Goal: Task Accomplishment & Management: Use online tool/utility

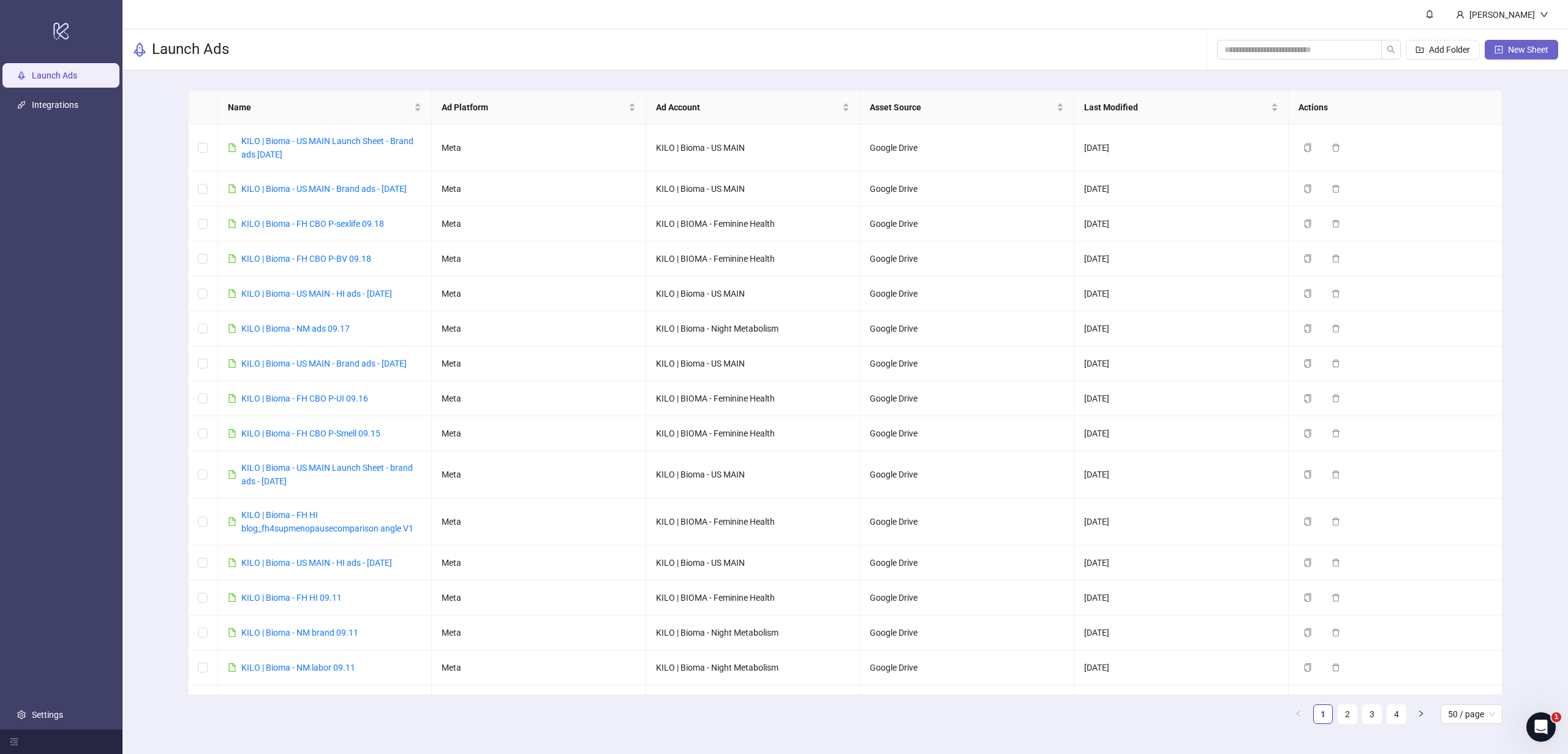
click at [1508, 50] on span "New Sheet" at bounding box center [1528, 49] width 41 height 10
type input "**********"
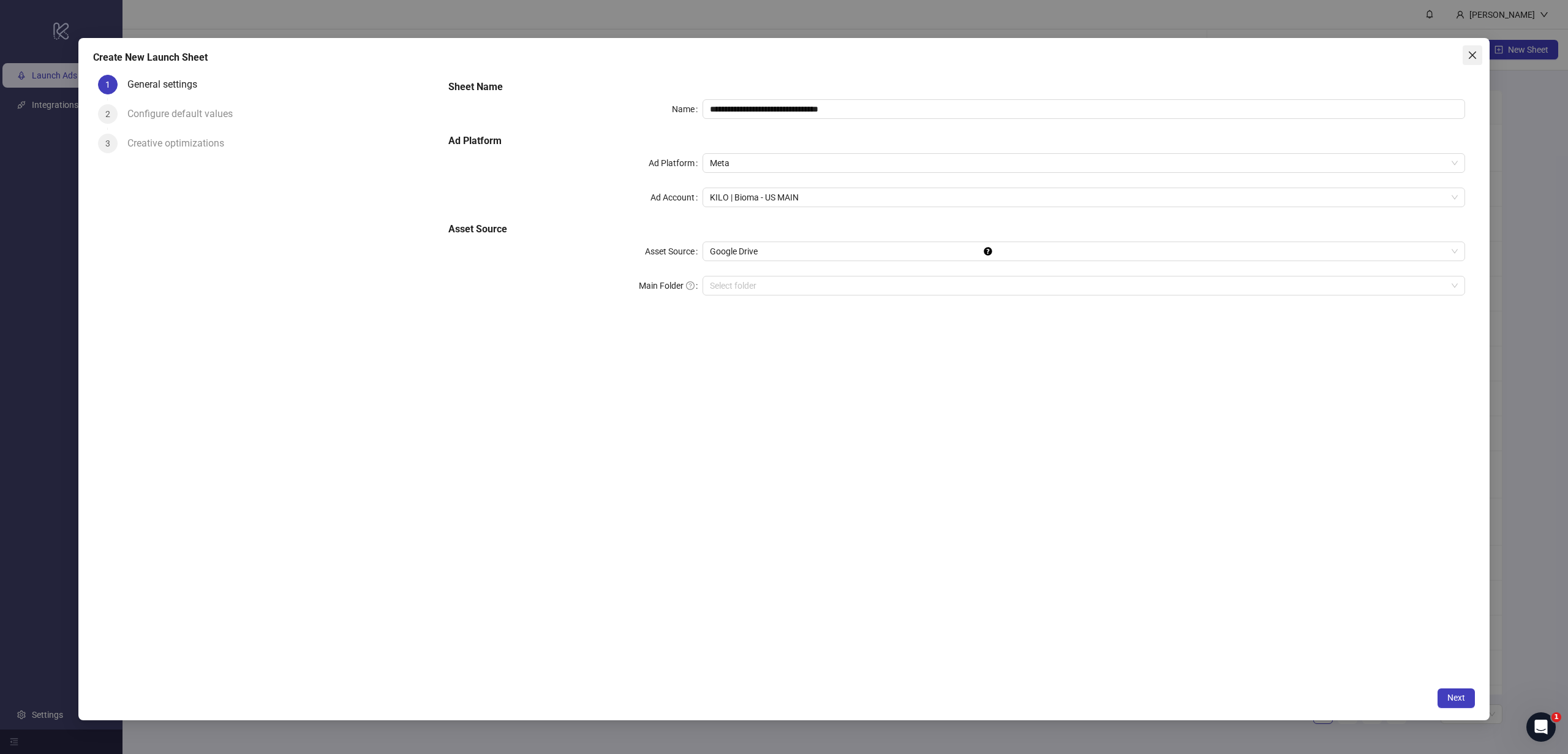
click at [1474, 59] on icon "close" at bounding box center [1472, 55] width 10 height 10
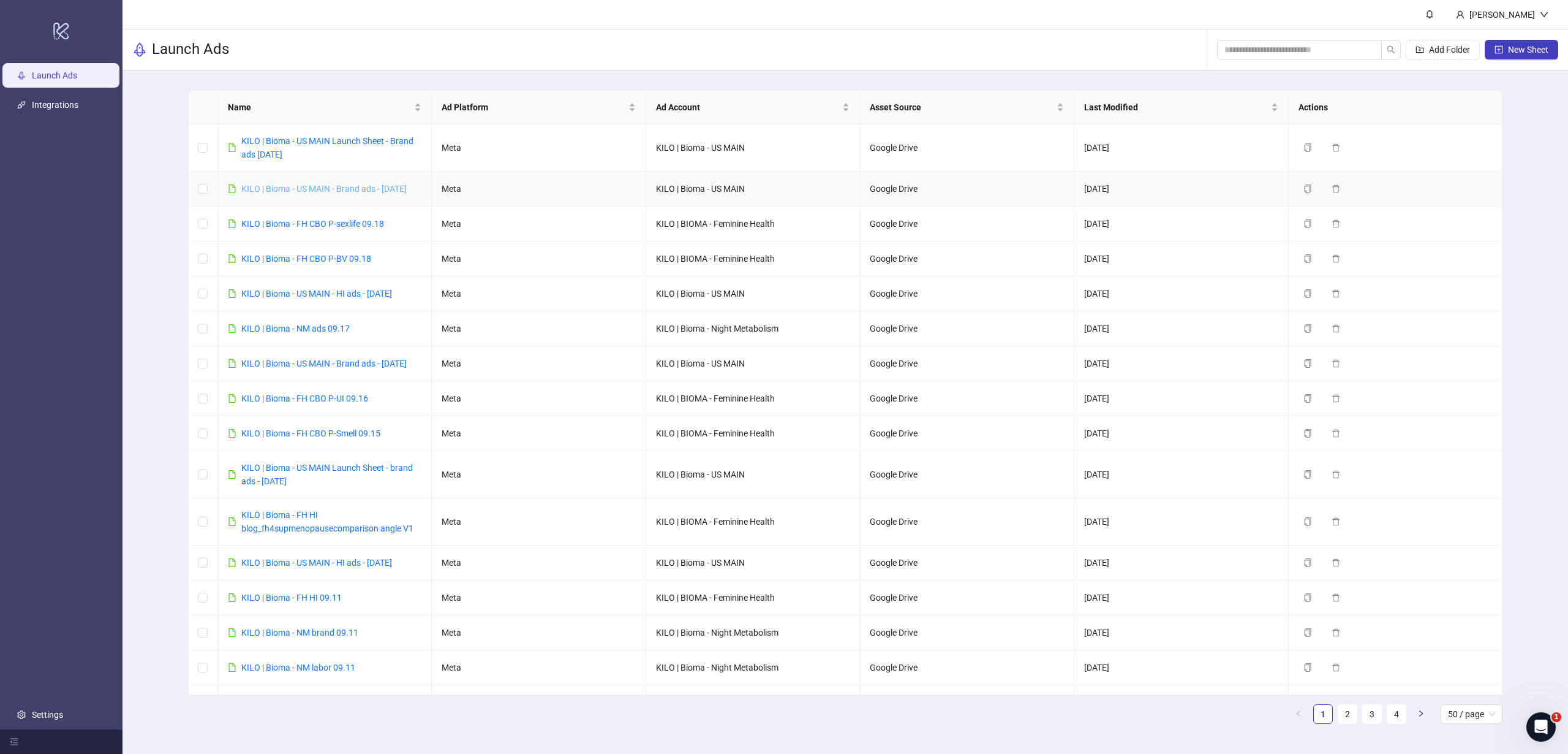
drag, startPoint x: 300, startPoint y: 208, endPoint x: 241, endPoint y: 186, distance: 63.0
click at [241, 186] on div "KILO | Bioma - US MAIN - Brand ads - [DATE]" at bounding box center [324, 188] width 166 height 13
copy link "KILO | Bioma - US MAIN - Brand ads - [DATE]"
click at [1542, 47] on span "New Sheet" at bounding box center [1528, 49] width 41 height 10
type input "**********"
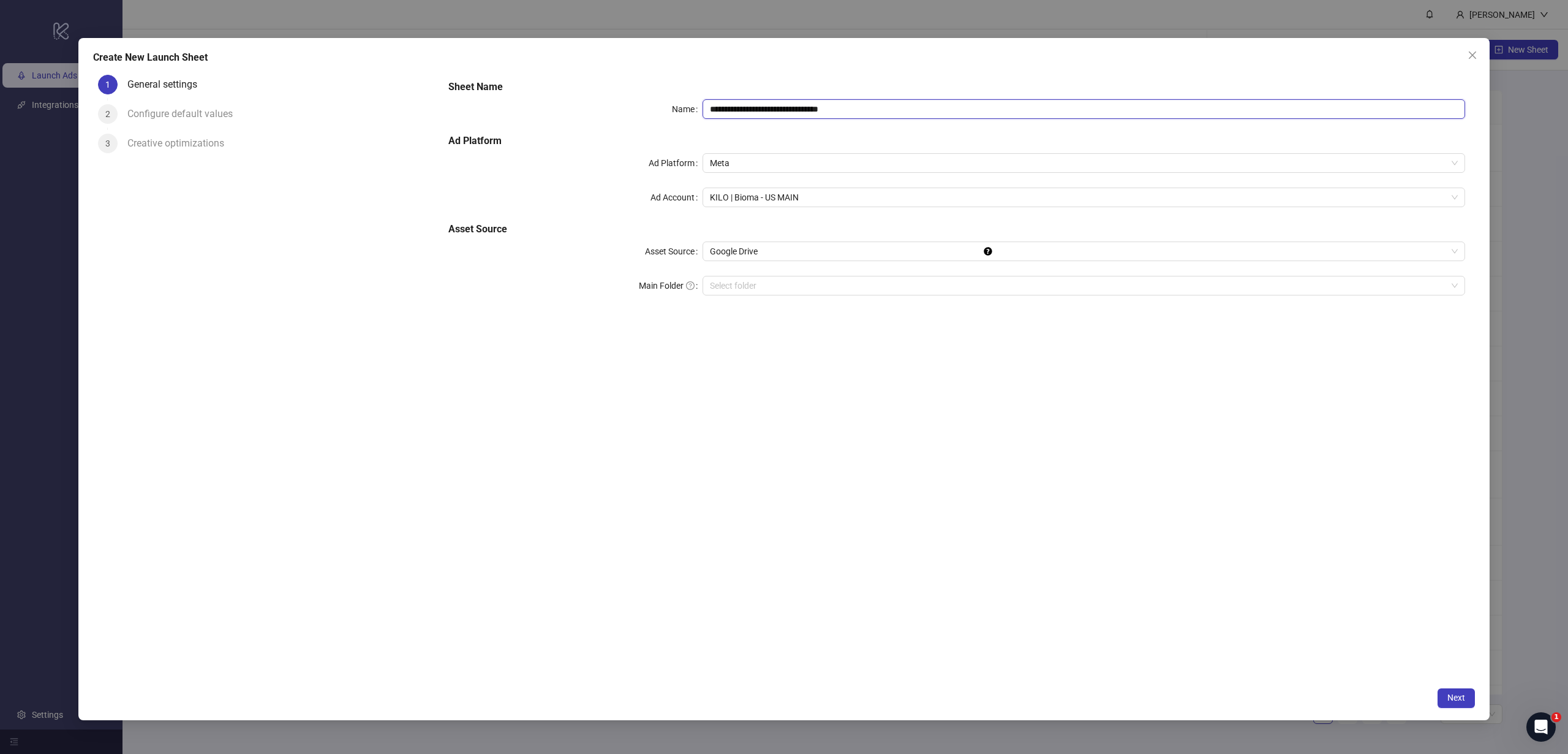
click at [800, 113] on input "**********" at bounding box center [1084, 109] width 762 height 20
click at [1472, 56] on icon "close" at bounding box center [1472, 55] width 10 height 10
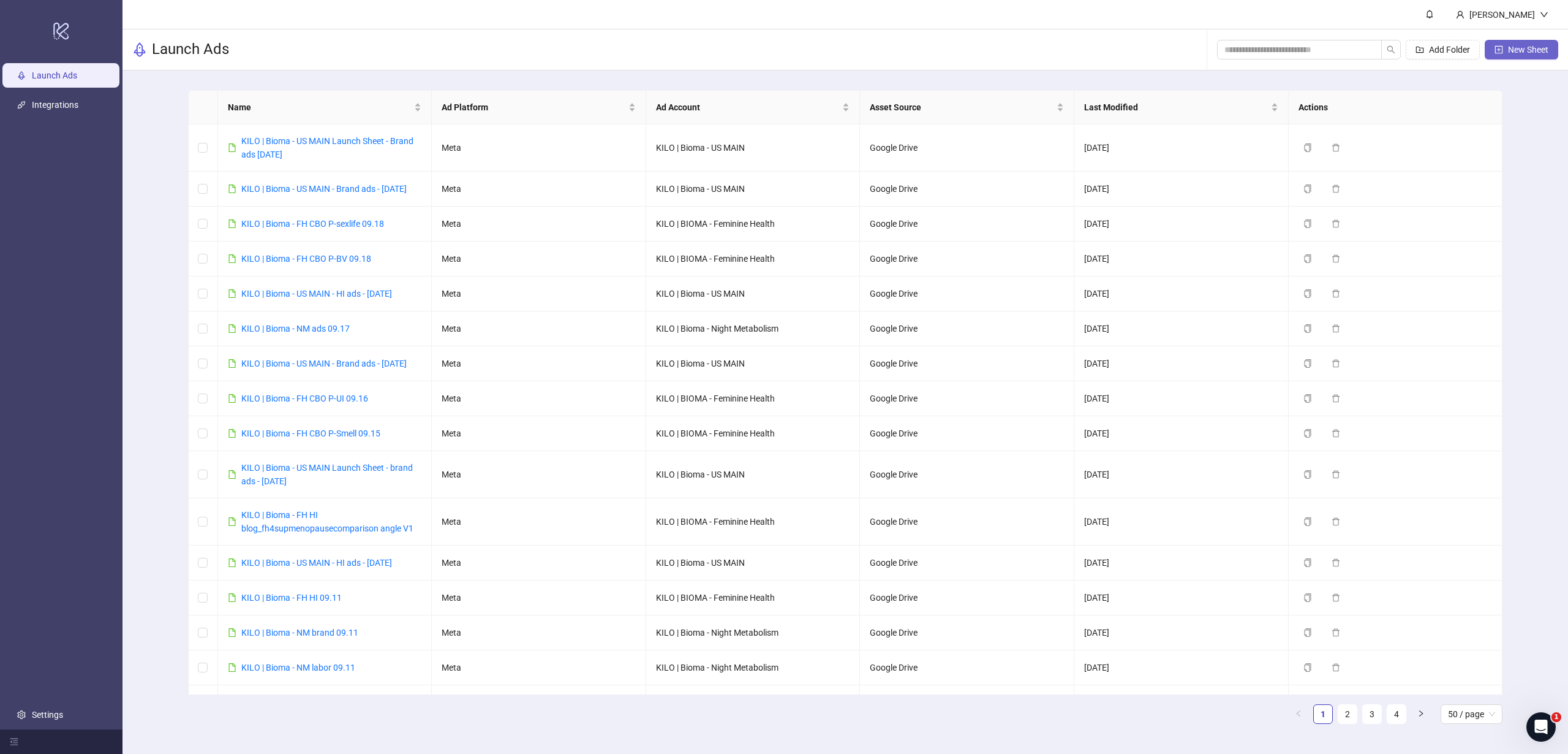
click at [1500, 55] on button "New Sheet" at bounding box center [1521, 49] width 73 height 20
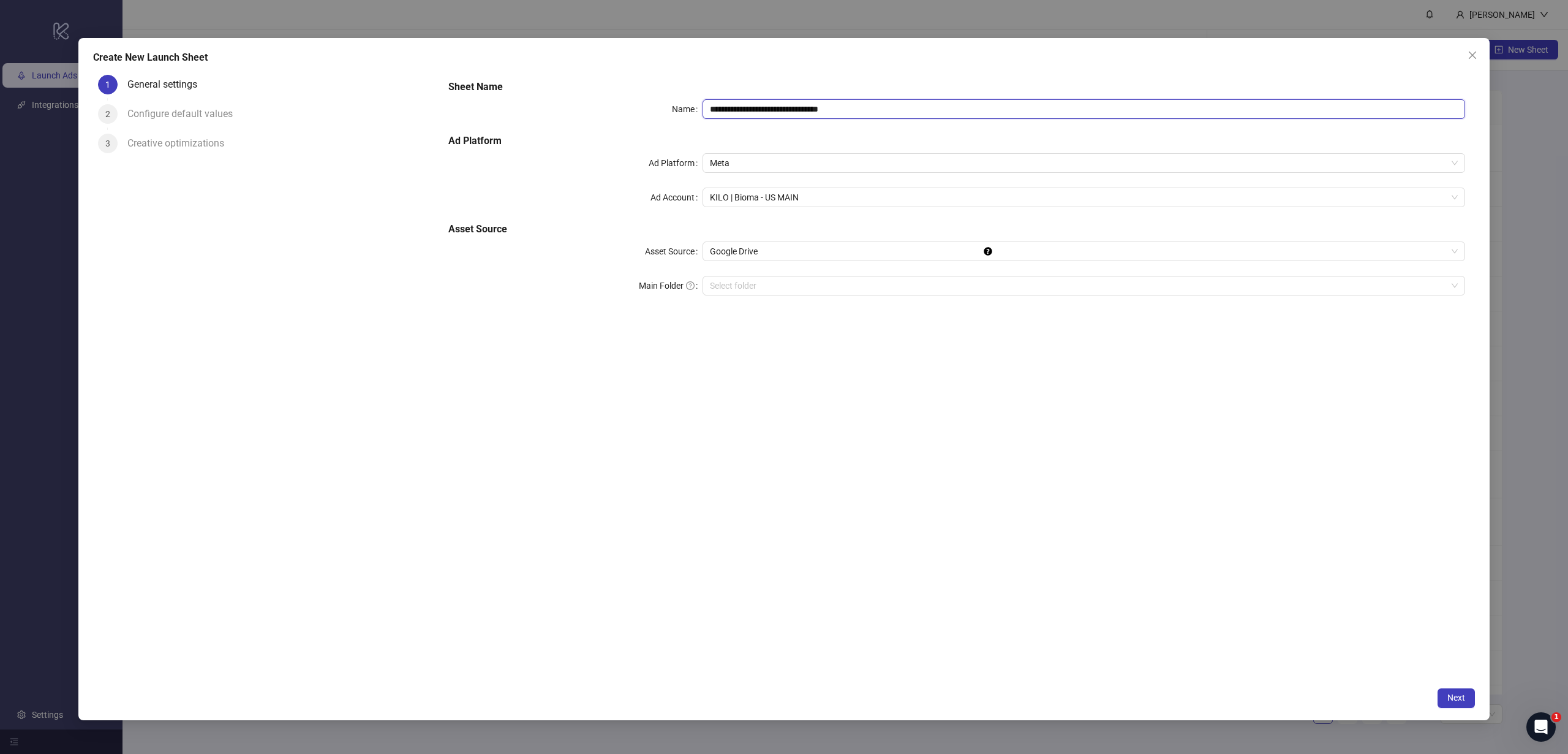
click at [754, 112] on input "**********" at bounding box center [1084, 109] width 762 height 20
paste input "**********"
type input "**********"
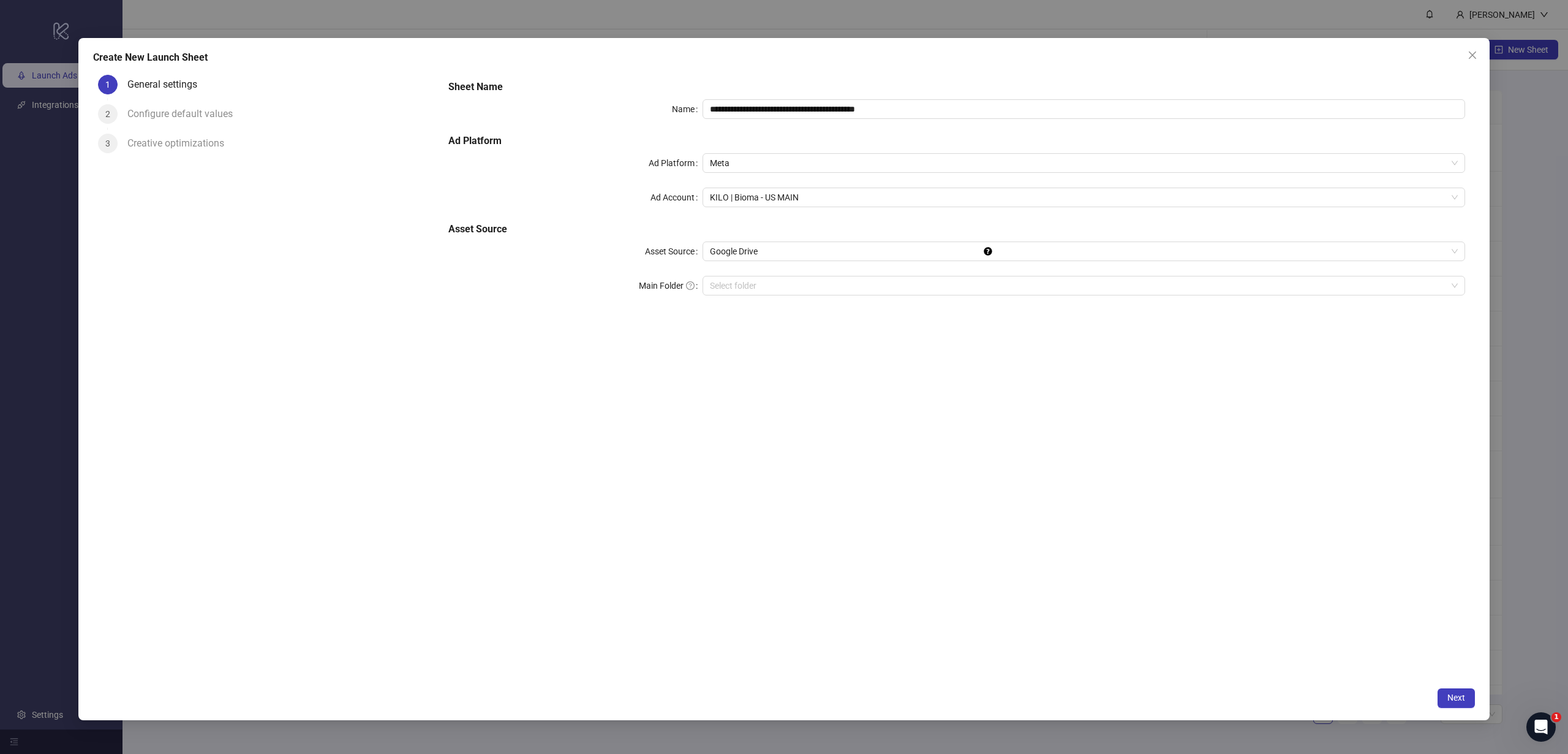
click at [848, 331] on div "**********" at bounding box center [957, 375] width 1036 height 611
click at [1461, 700] on span "Next" at bounding box center [1456, 697] width 18 height 10
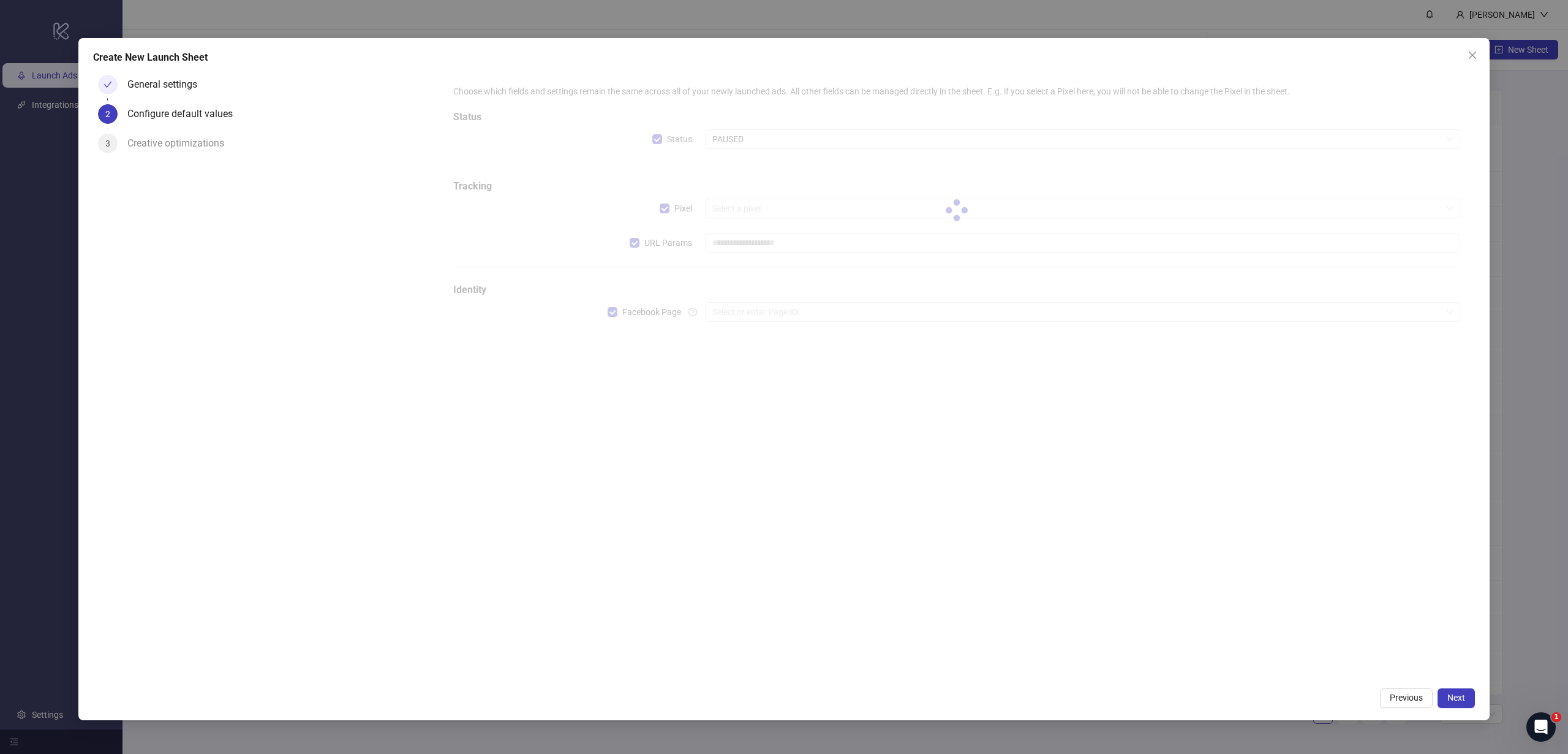
type input "**********"
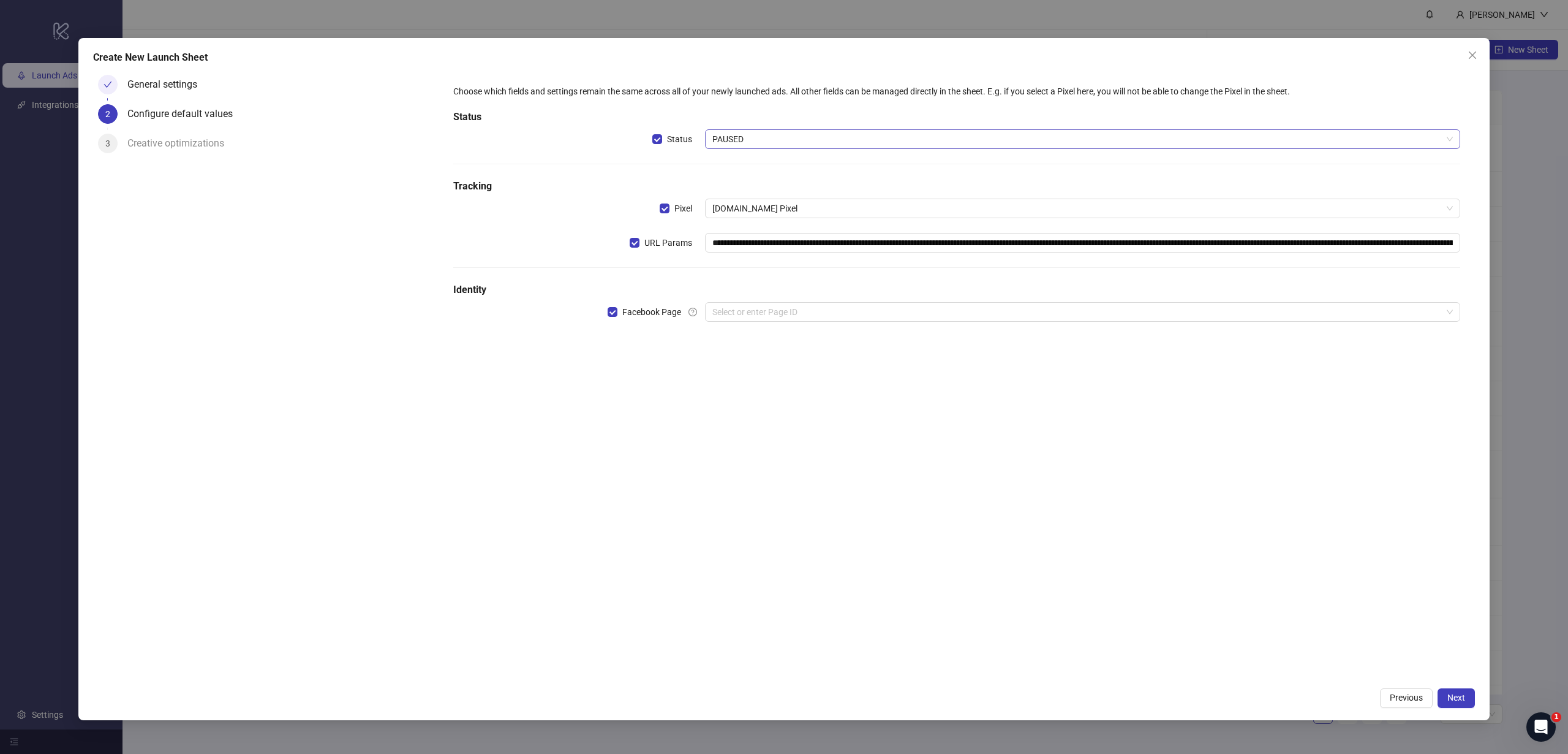
click at [738, 142] on span "PAUSED" at bounding box center [1082, 139] width 740 height 19
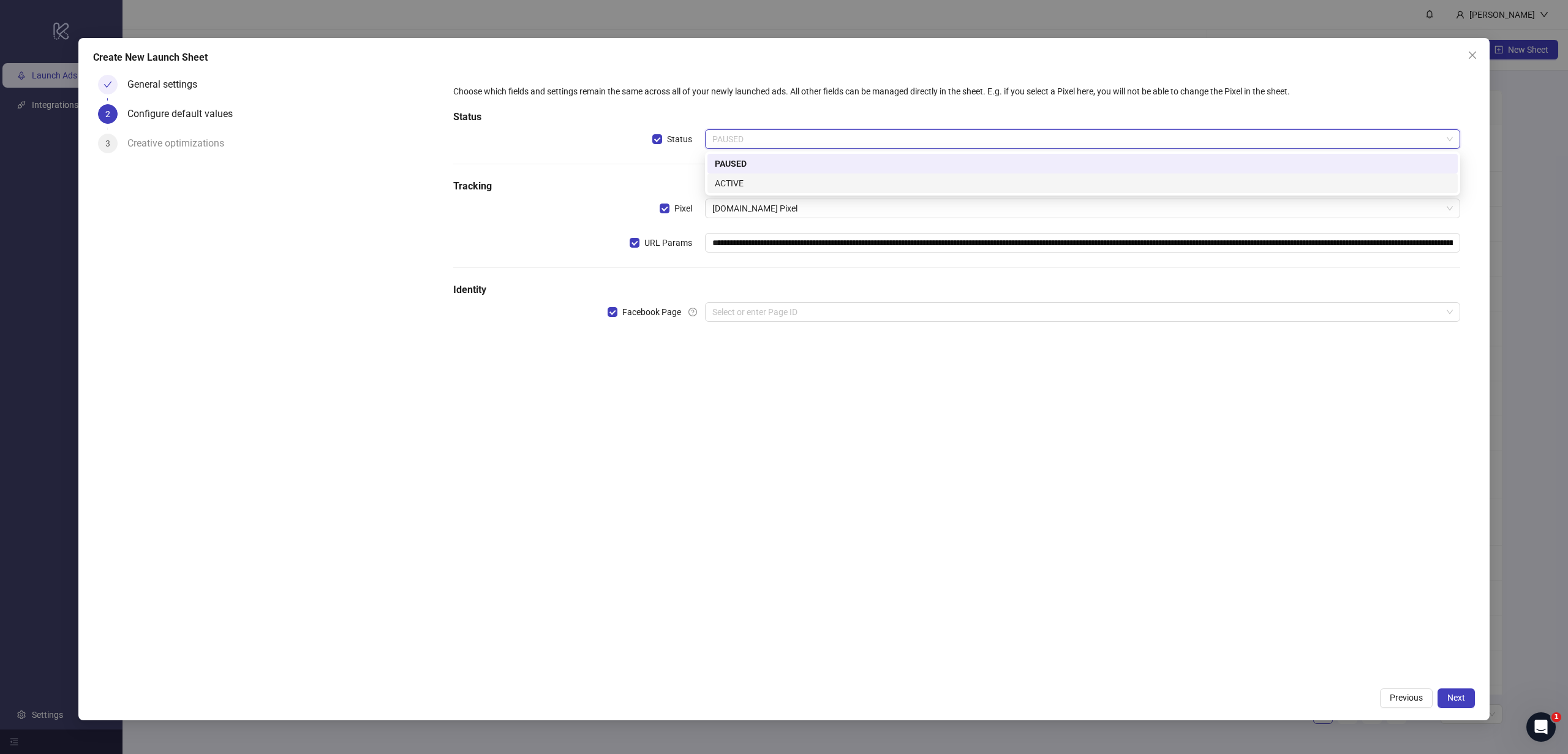
click at [686, 166] on div "**********" at bounding box center [957, 210] width 1017 height 262
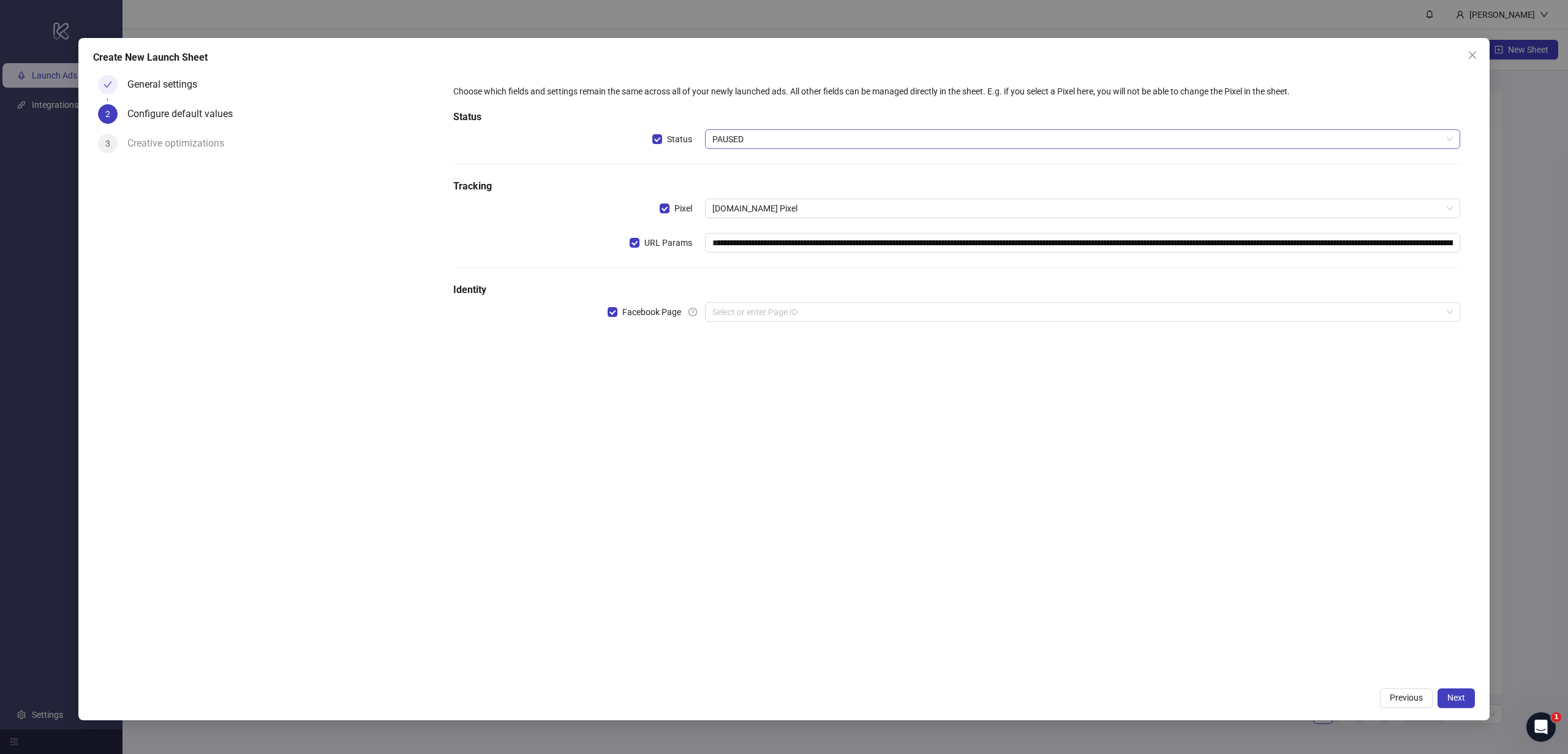
click at [732, 145] on span "PAUSED" at bounding box center [1082, 139] width 740 height 19
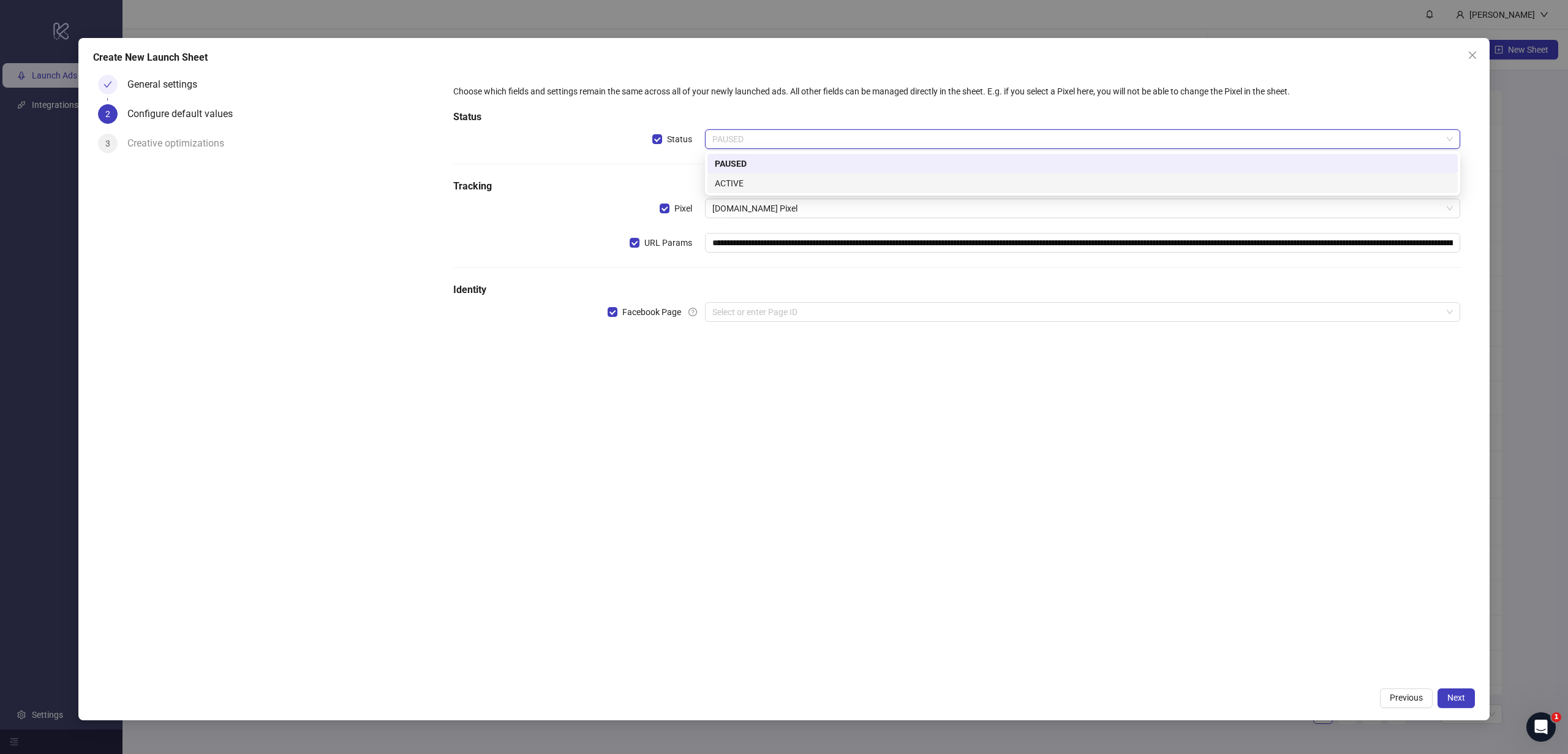
click at [725, 180] on div "ACTIVE" at bounding box center [1082, 183] width 736 height 13
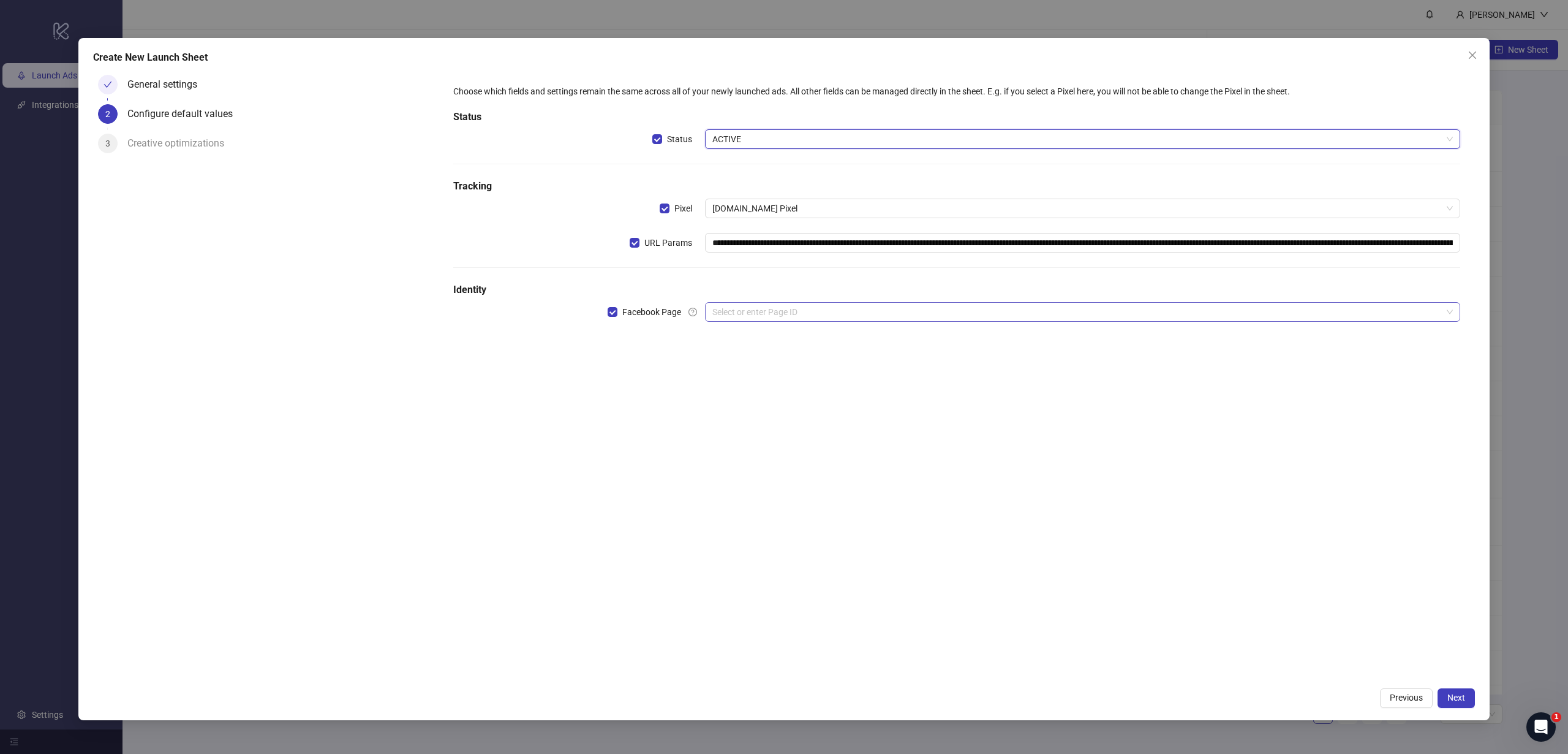
click at [737, 307] on input "search" at bounding box center [1077, 312] width 729 height 19
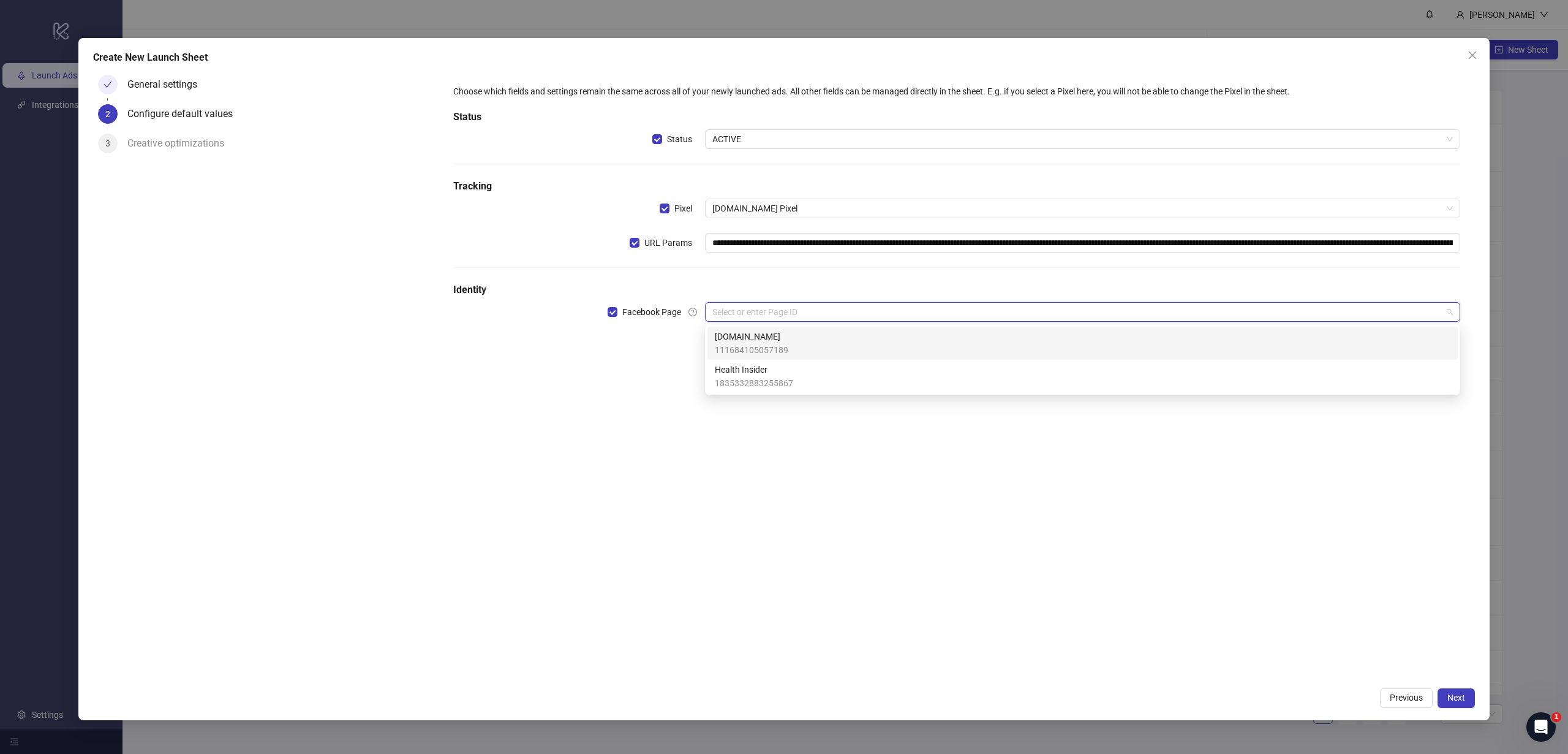
click at [763, 343] on span "111684105057189" at bounding box center [751, 349] width 73 height 13
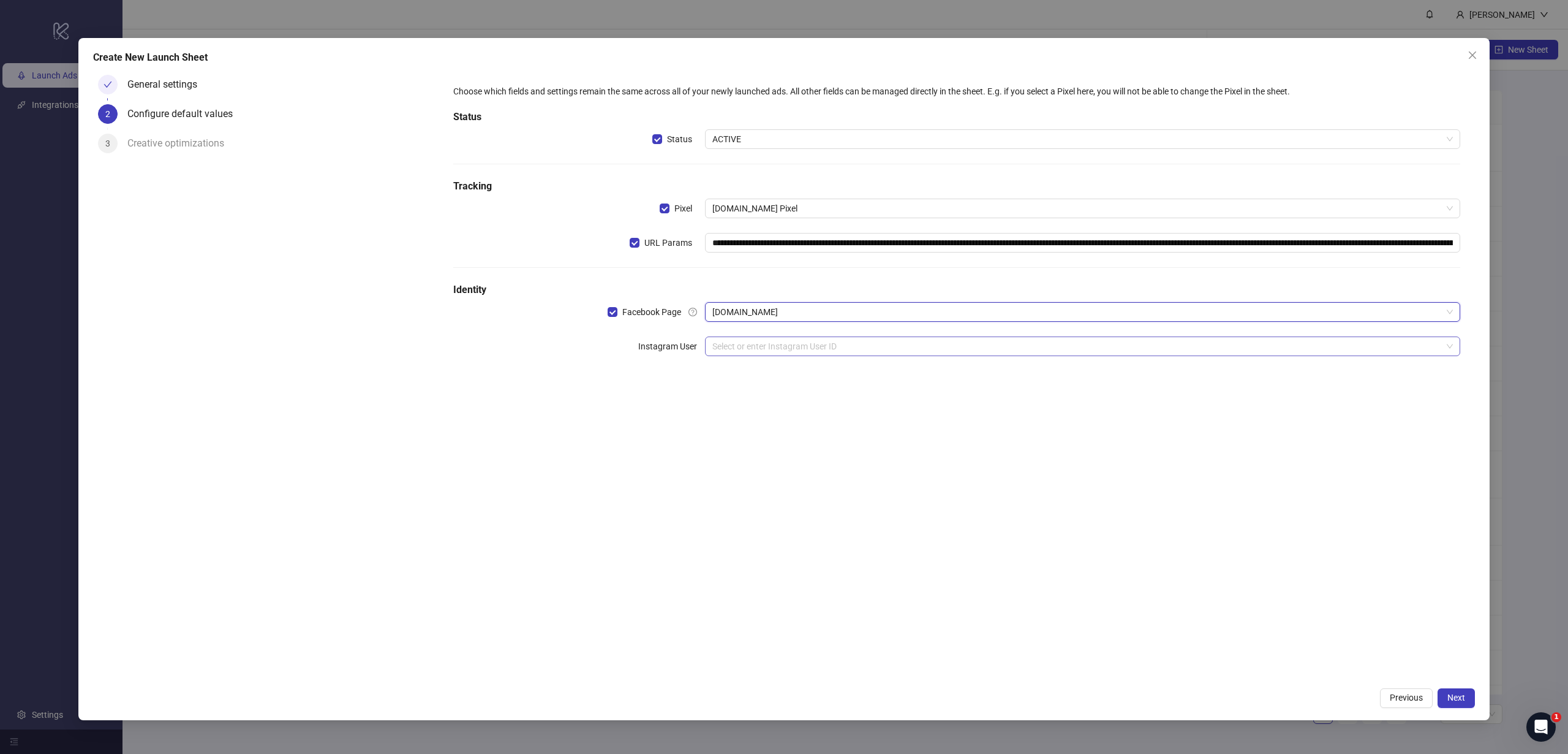
click at [833, 341] on input "search" at bounding box center [1077, 346] width 729 height 19
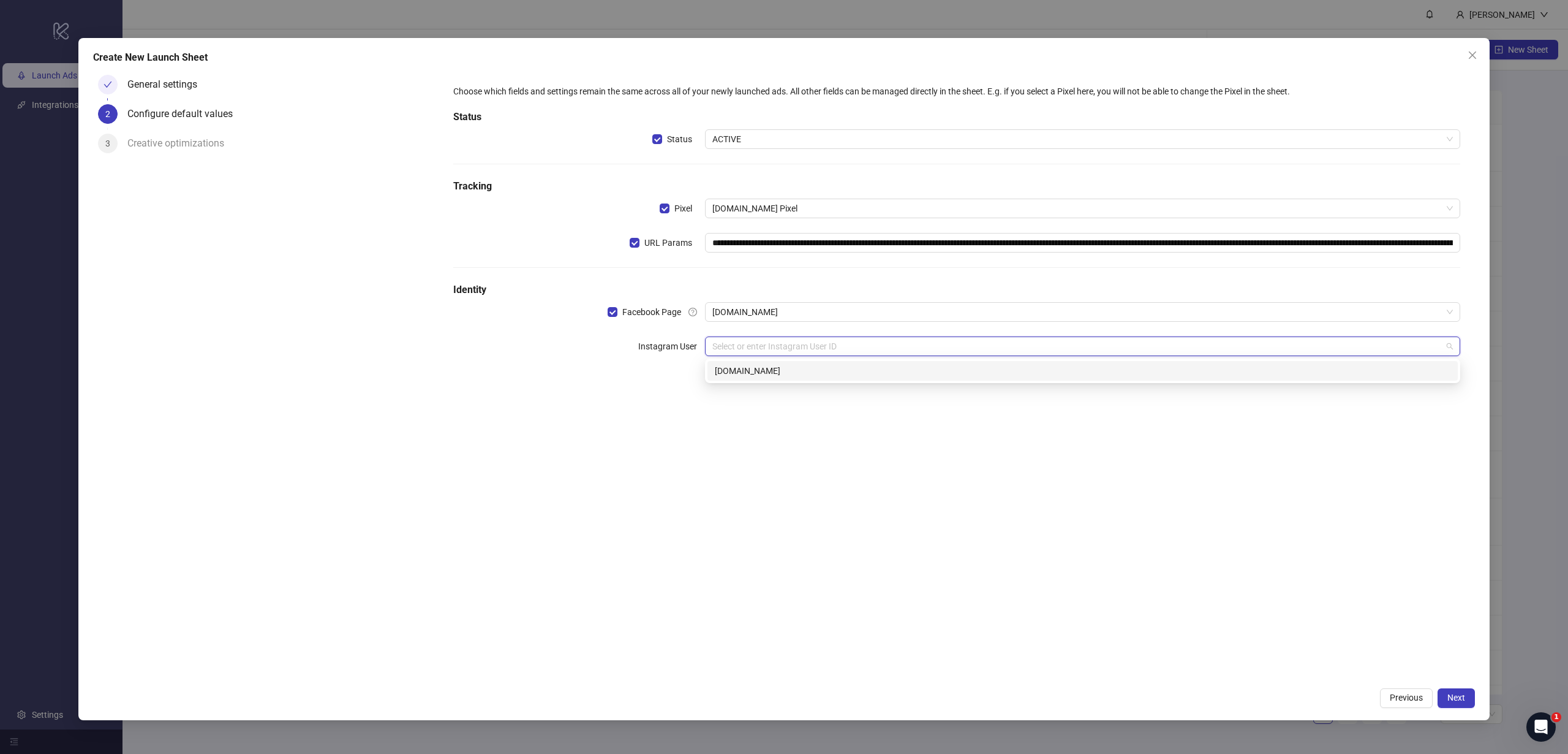
click at [776, 371] on div "[DOMAIN_NAME]" at bounding box center [1082, 370] width 736 height 13
click at [843, 387] on input "search" at bounding box center [1077, 381] width 729 height 19
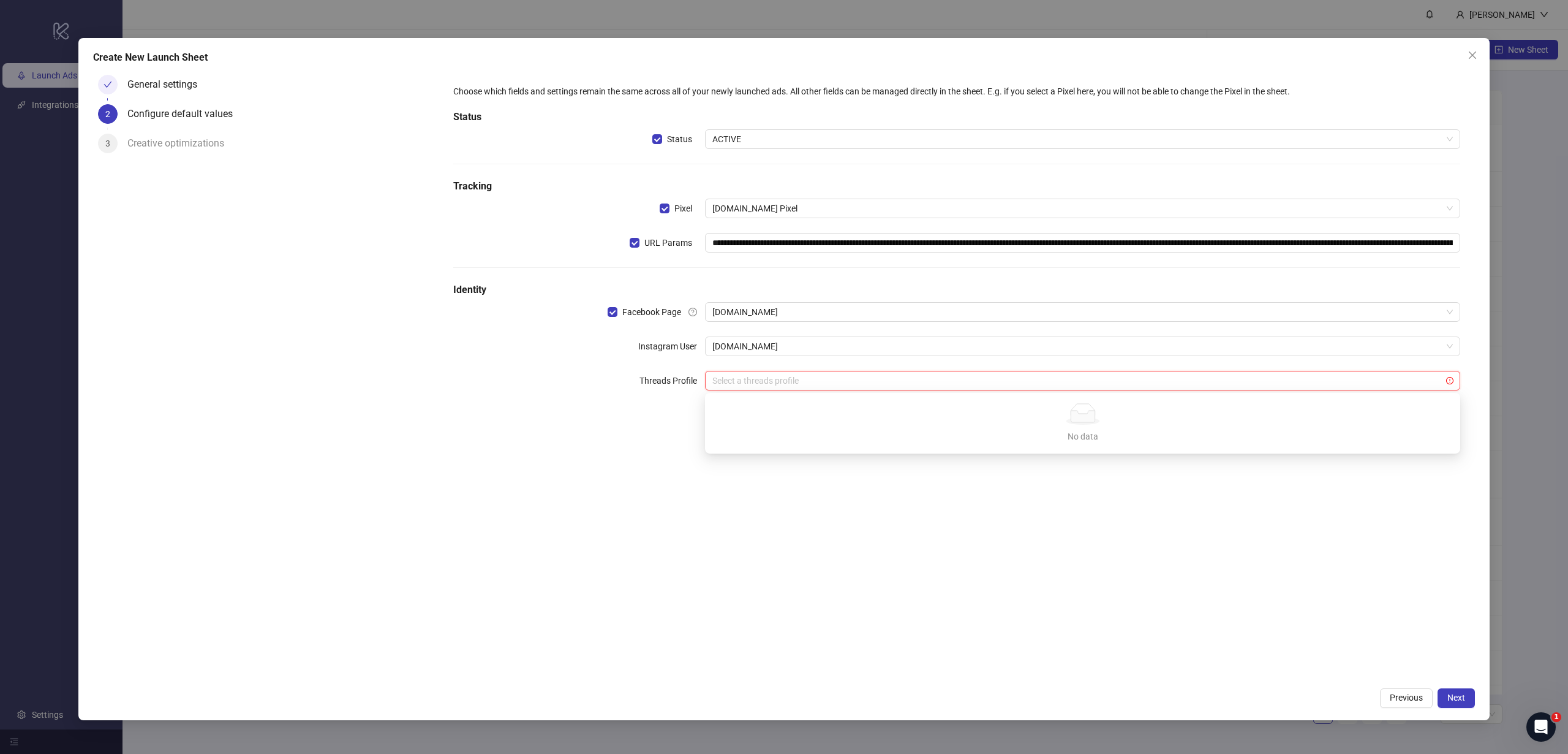
click at [818, 490] on div "**********" at bounding box center [957, 375] width 1036 height 611
click at [1452, 699] on span "Next" at bounding box center [1456, 697] width 18 height 10
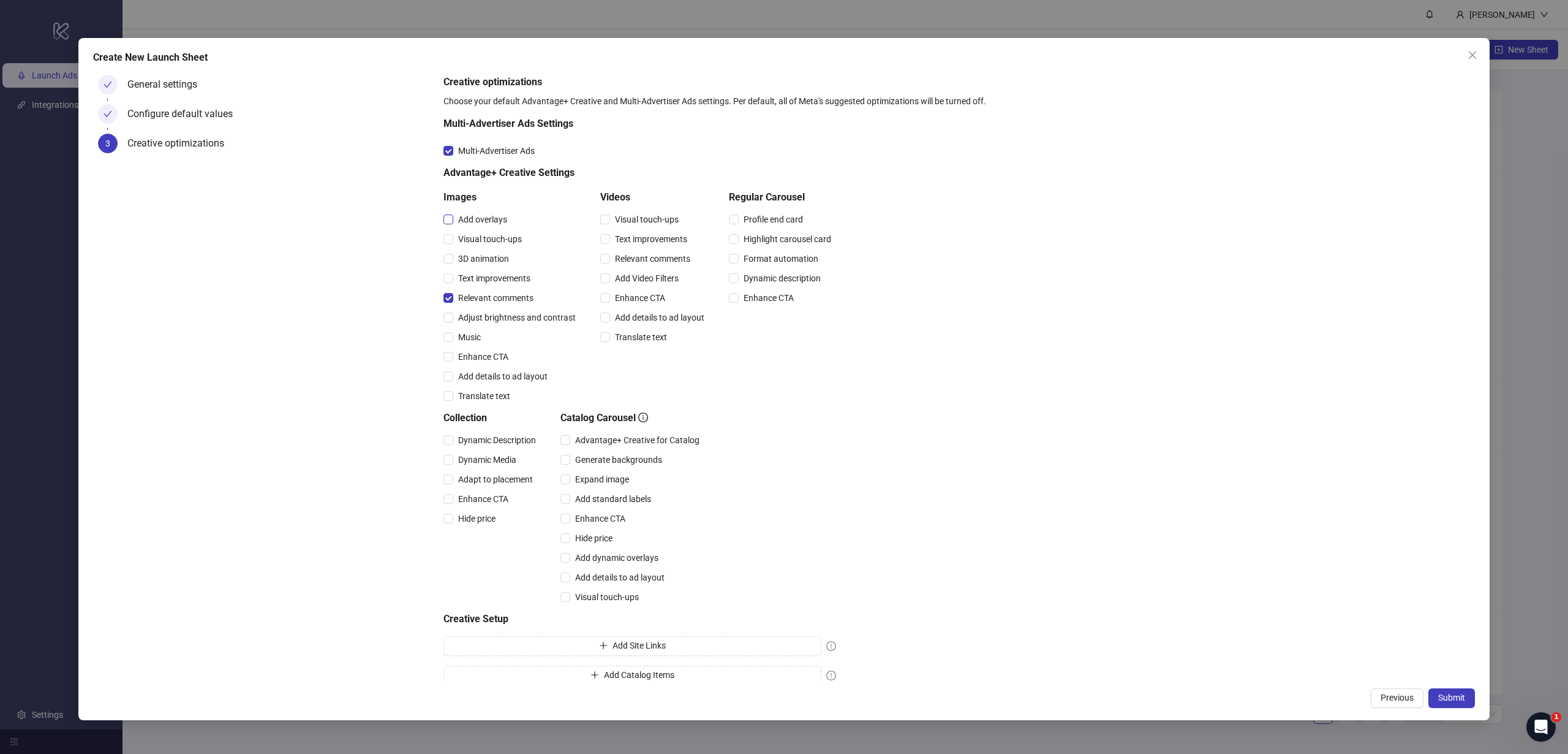
click at [473, 221] on span "Add overlays" at bounding box center [482, 219] width 59 height 13
click at [638, 217] on span "Visual touch-ups" at bounding box center [647, 219] width 73 height 13
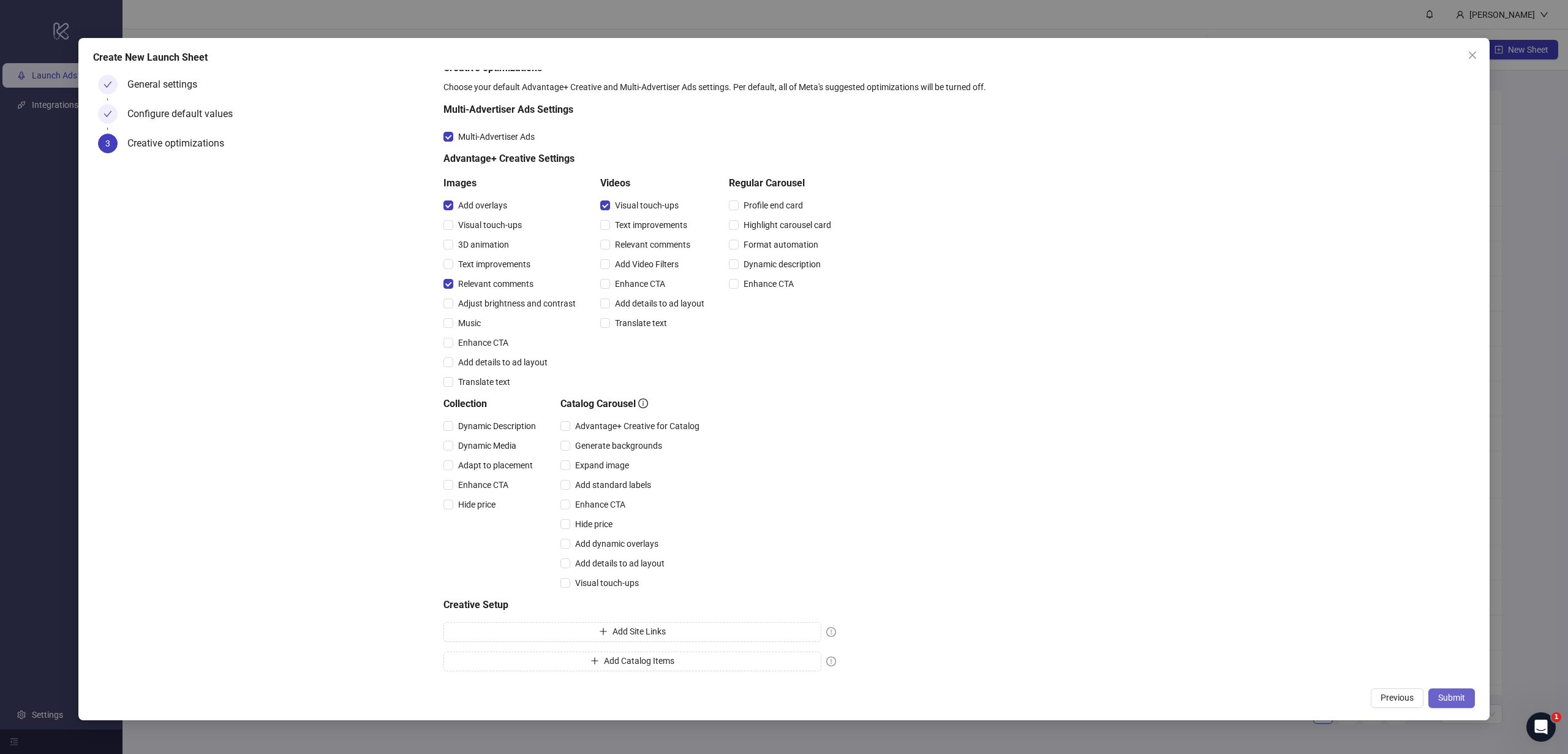
click at [1460, 695] on span "Submit" at bounding box center [1452, 697] width 27 height 10
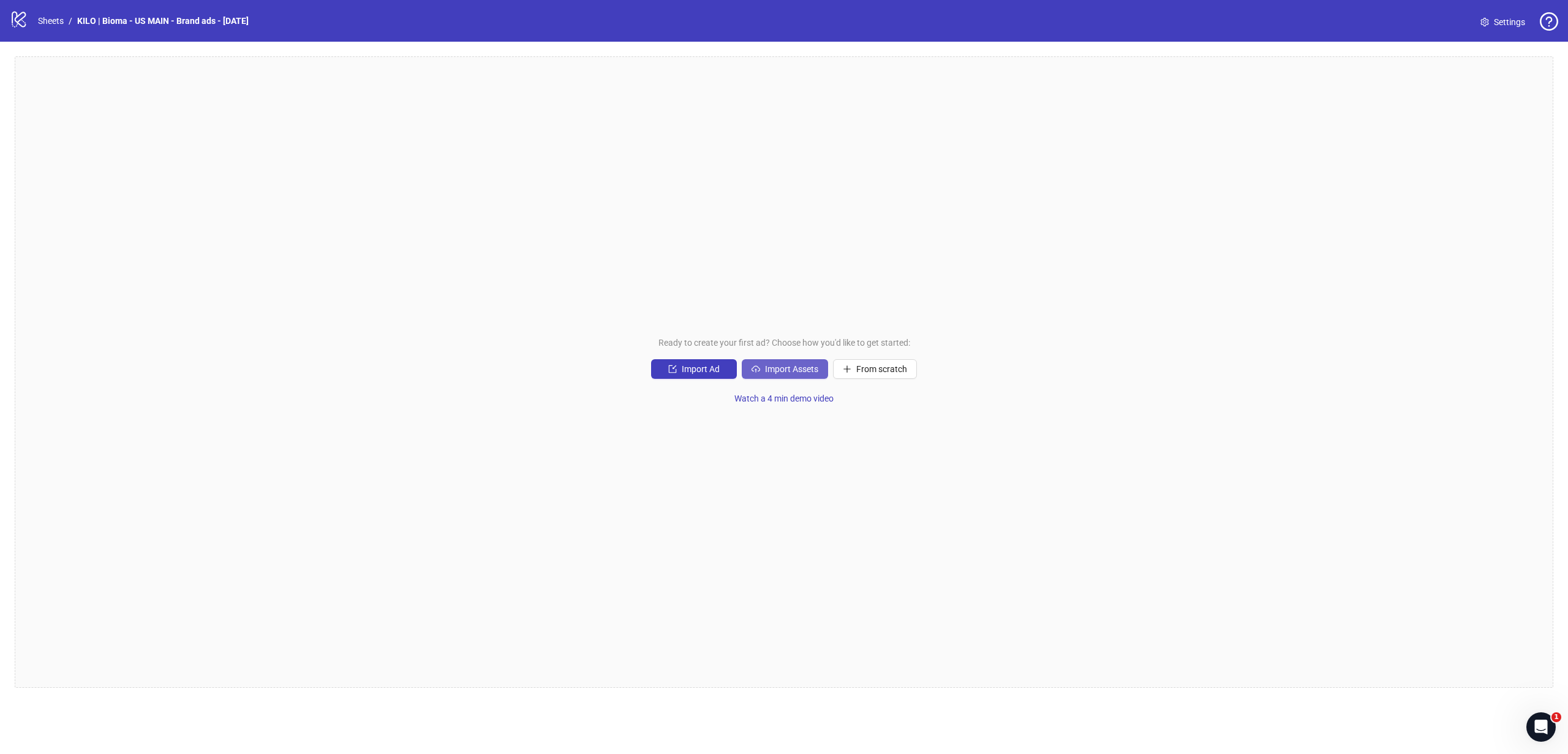
click at [770, 366] on span "Import Assets" at bounding box center [792, 369] width 53 height 10
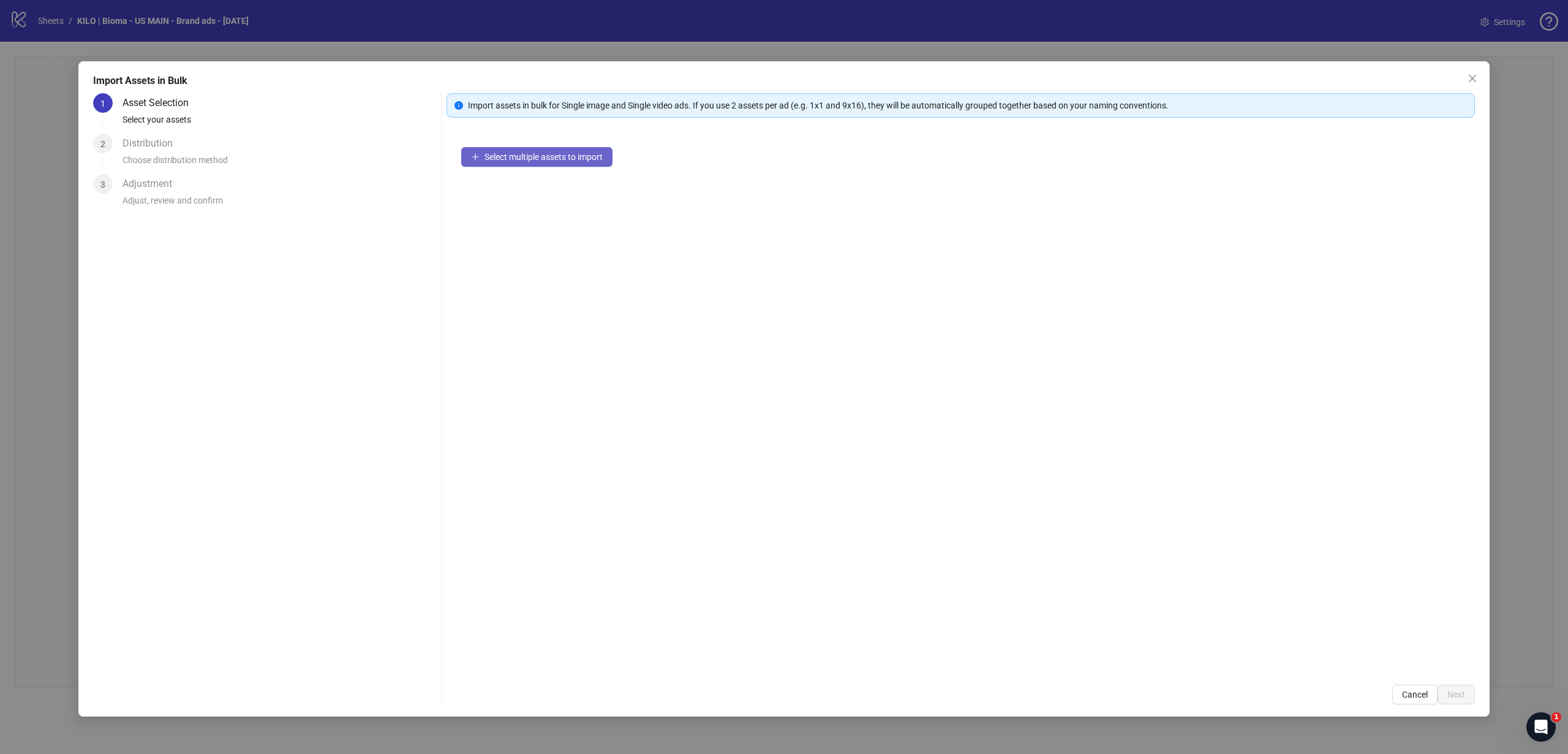
click at [579, 161] on span "Select multiple assets to import" at bounding box center [543, 157] width 118 height 10
click at [503, 198] on span "Add more assets" at bounding box center [516, 196] width 64 height 10
click at [524, 195] on span "Add more assets" at bounding box center [516, 196] width 64 height 10
click at [479, 165] on icon "collapsed" at bounding box center [475, 161] width 7 height 7
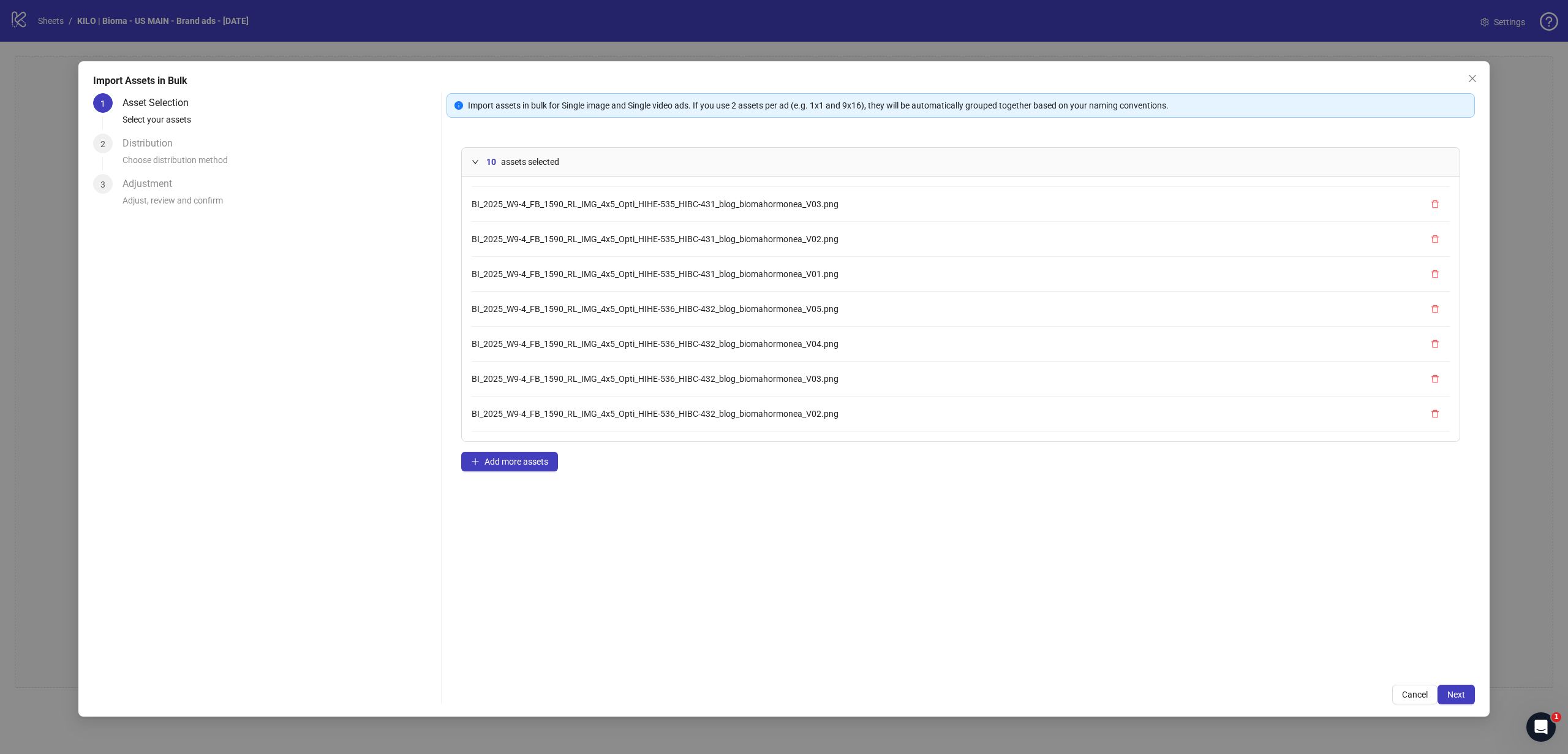
scroll to position [104, 0]
click at [521, 467] on button "Add more assets" at bounding box center [510, 461] width 97 height 20
click at [534, 461] on span "Add more assets" at bounding box center [516, 461] width 64 height 10
click at [538, 456] on span "Add more assets" at bounding box center [516, 461] width 64 height 10
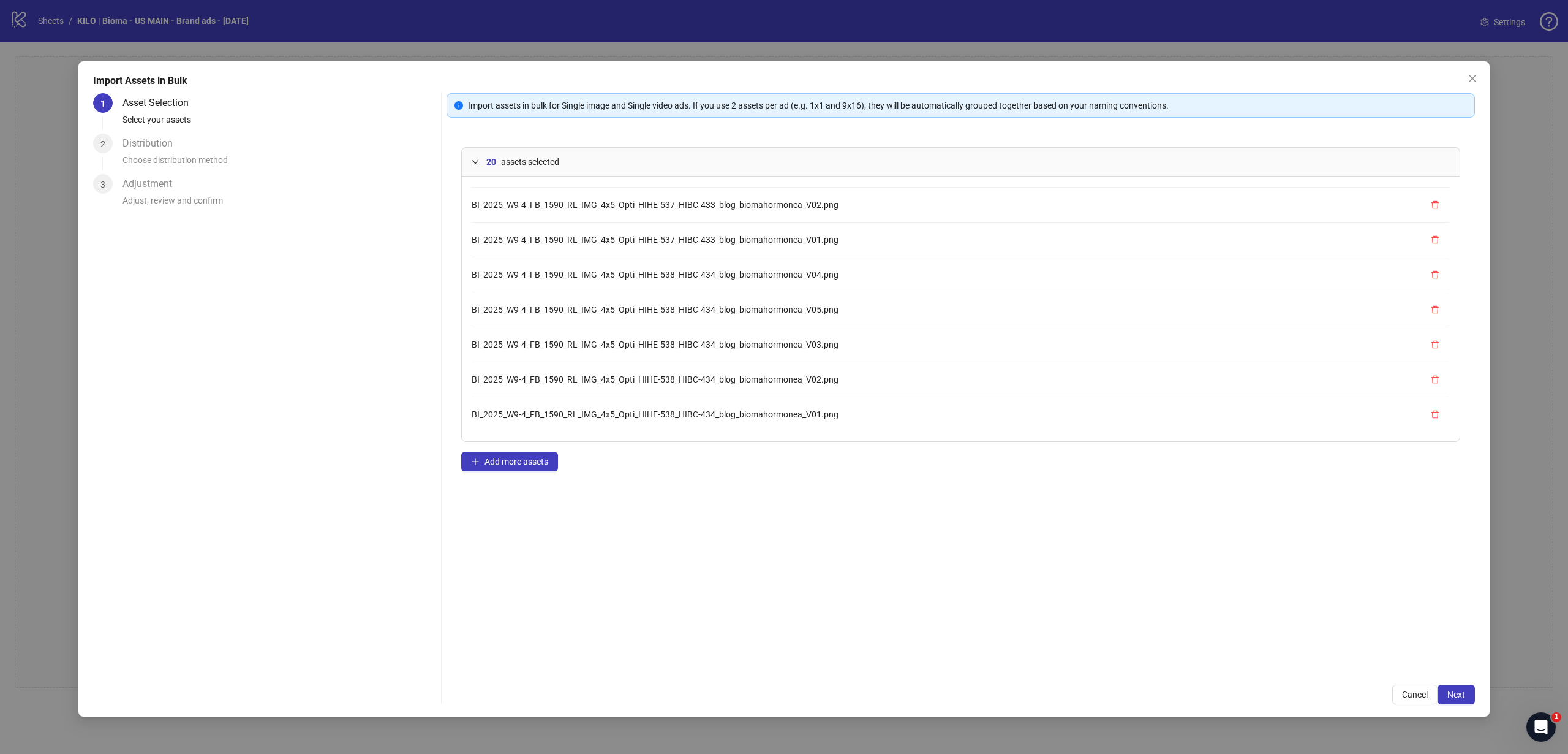
scroll to position [0, 0]
click at [532, 461] on span "Add more assets" at bounding box center [516, 461] width 64 height 10
drag, startPoint x: 894, startPoint y: 416, endPoint x: 461, endPoint y: 408, distance: 433.1
click at [461, 408] on div "25 assets selected BI_2025_W9-4_FB_1590_RL_IMG_4x5_Opti_HIHE-535_HIBC-431_blog_…" at bounding box center [960, 294] width 999 height 295
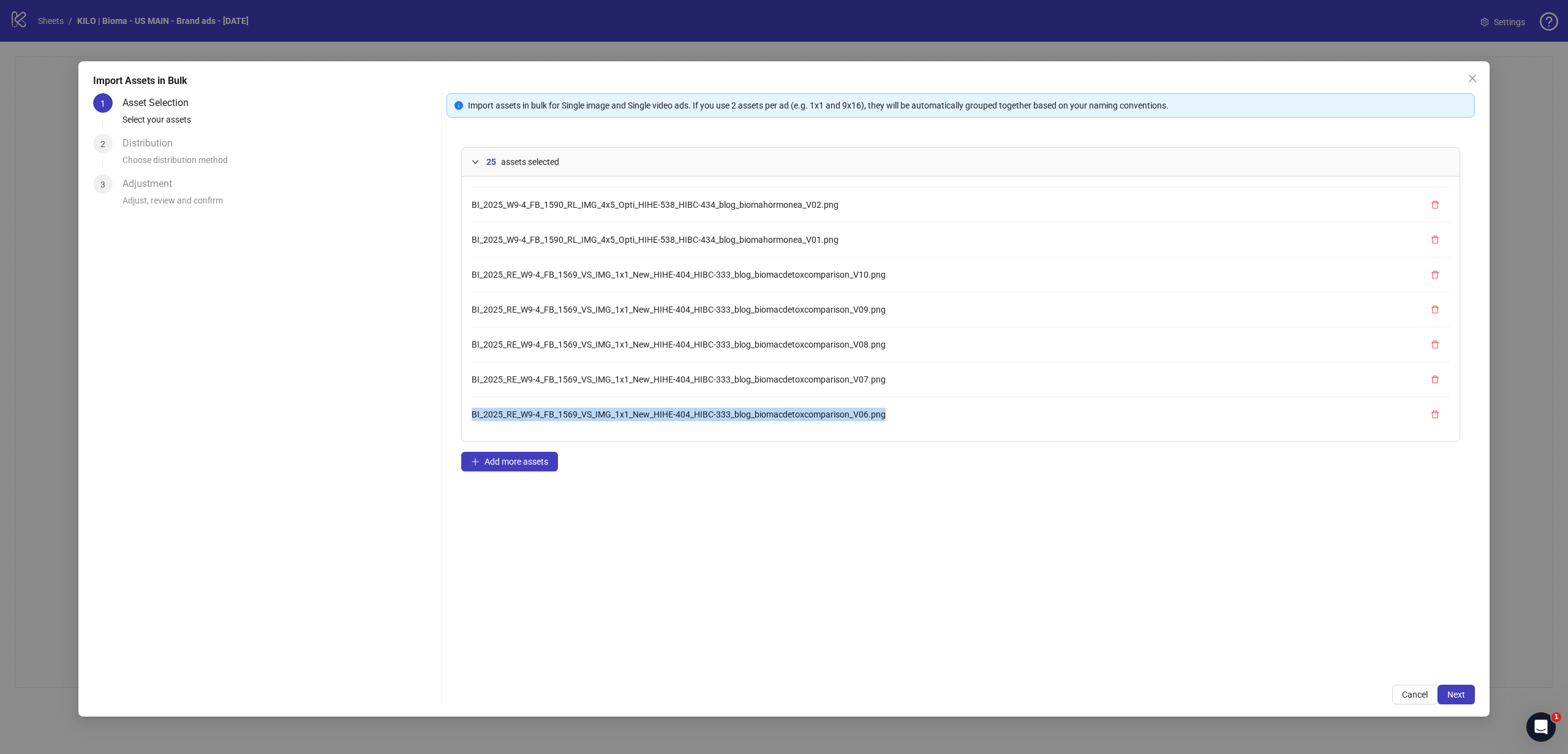
copy span "BI_2025_RE_W9-4_FB_1569_VS_IMG_1x1_New_HIHE-404_HIBC-333_blog_biomacdetoxcompar…"
click at [524, 456] on span "Add more assets" at bounding box center [516, 461] width 64 height 10
click at [527, 470] on button "Add more assets" at bounding box center [510, 461] width 97 height 20
click at [515, 467] on button "Add more assets" at bounding box center [510, 461] width 97 height 20
click at [540, 461] on span "Add more assets" at bounding box center [516, 461] width 64 height 10
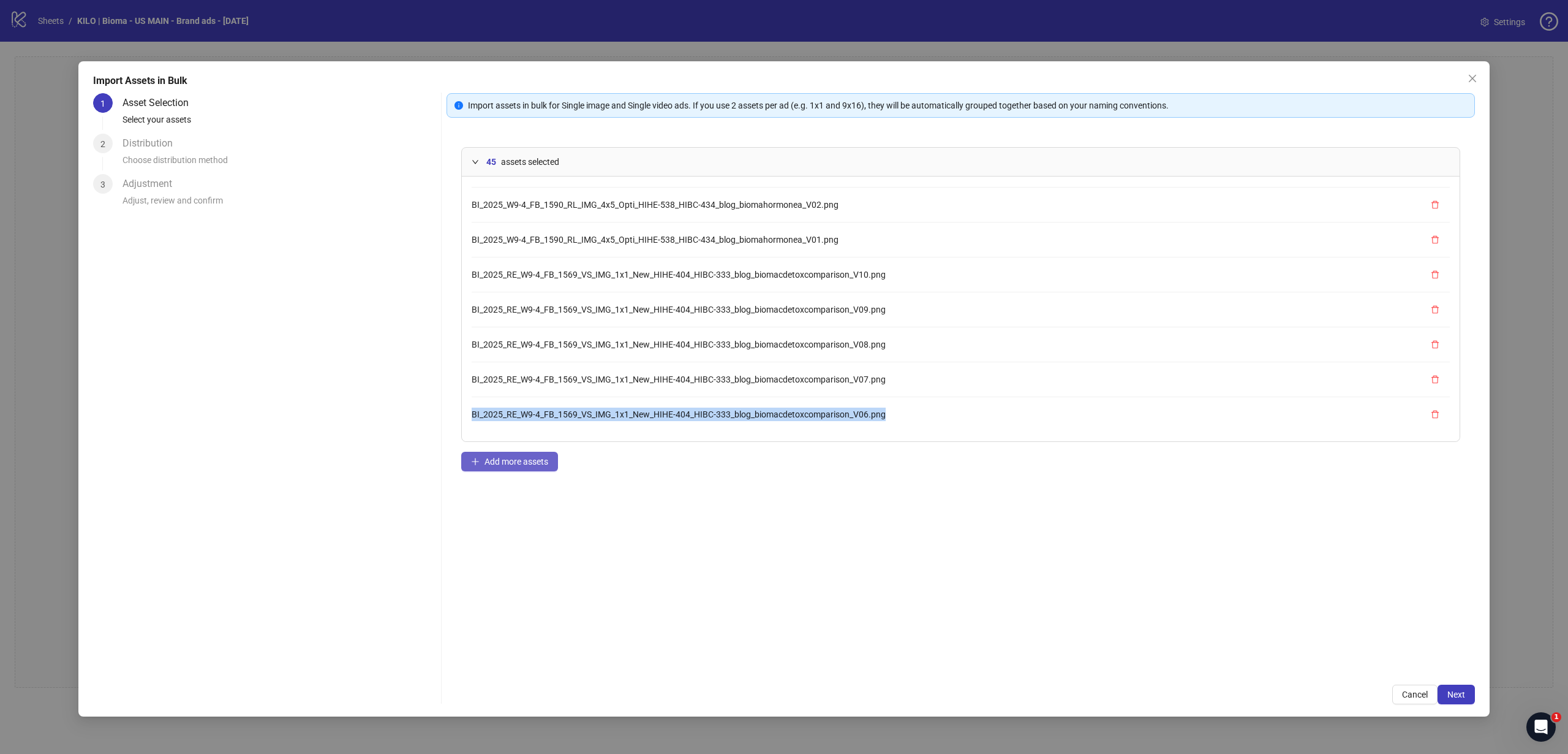
click at [527, 466] on span "Add more assets" at bounding box center [516, 461] width 64 height 10
click at [524, 465] on span "Add more assets" at bounding box center [516, 461] width 64 height 10
click at [543, 456] on button "Add more assets" at bounding box center [510, 461] width 97 height 20
click at [518, 459] on span "Add more assets" at bounding box center [516, 461] width 64 height 10
click at [529, 470] on button "Add more assets" at bounding box center [510, 461] width 97 height 20
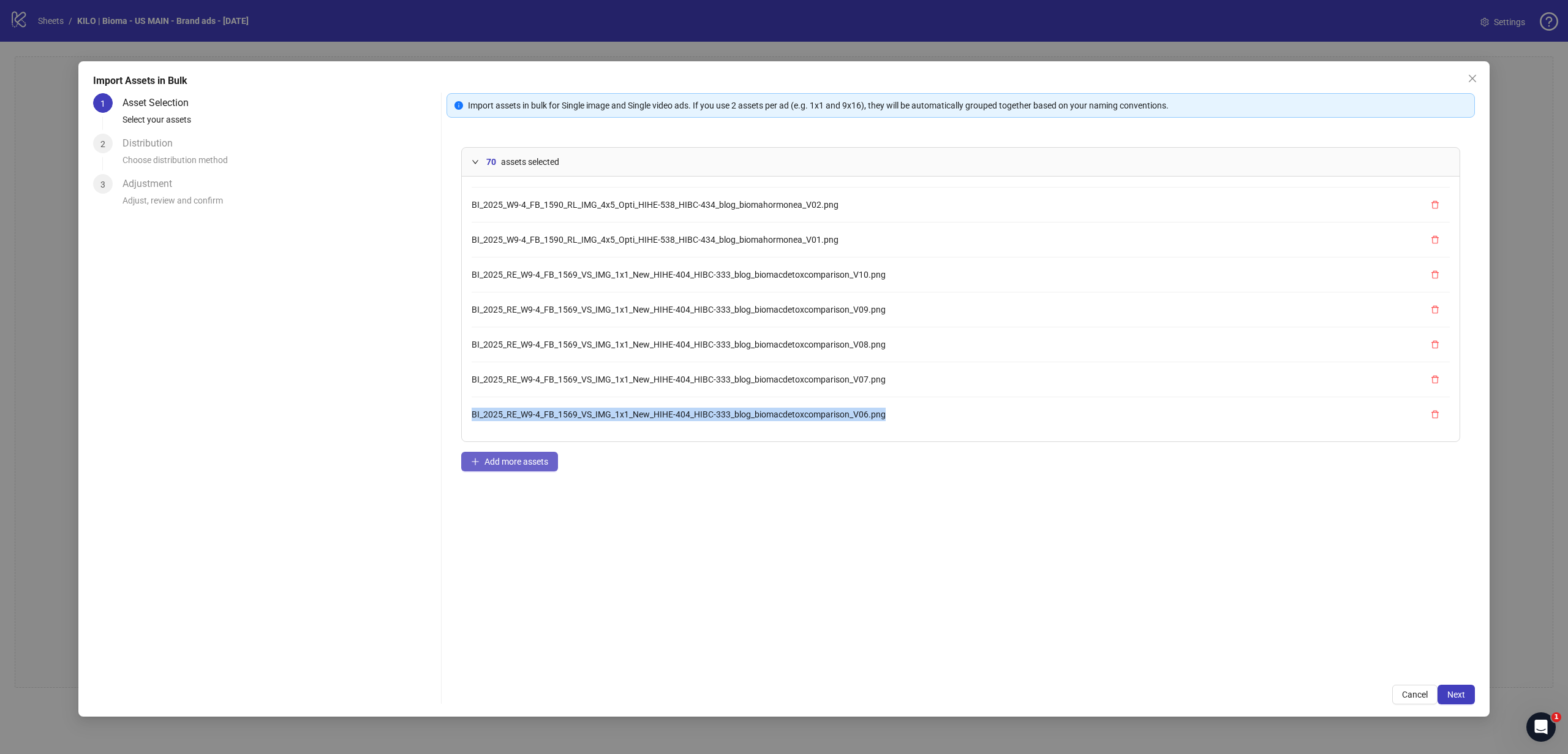
click at [522, 469] on button "Add more assets" at bounding box center [510, 461] width 97 height 20
click at [535, 465] on span "Add more assets" at bounding box center [516, 461] width 64 height 10
click at [516, 463] on span "Add more assets" at bounding box center [516, 461] width 64 height 10
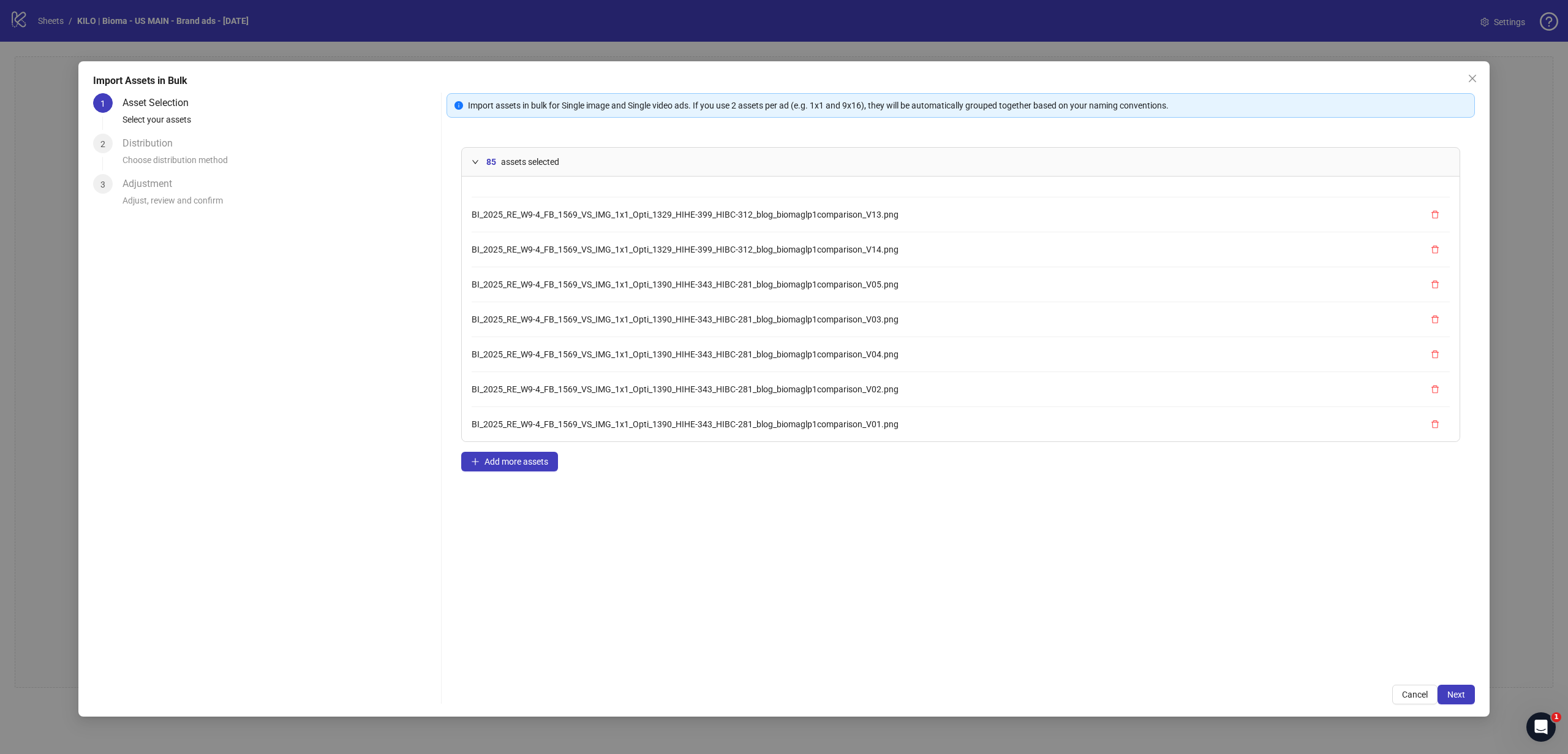
scroll to position [2724, 0]
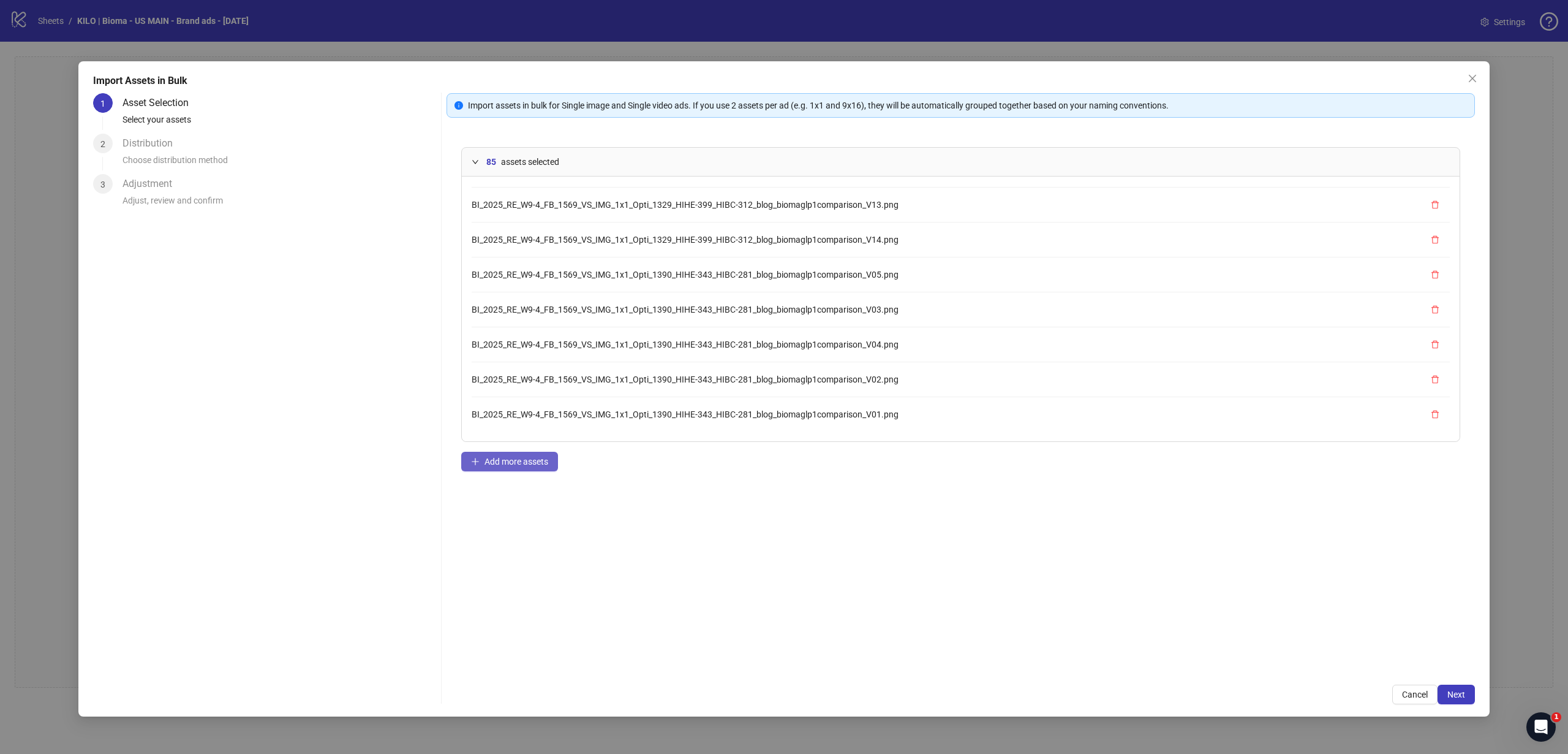
click at [490, 454] on button "Add more assets" at bounding box center [510, 461] width 97 height 20
click at [509, 456] on span "Add more assets" at bounding box center [516, 461] width 64 height 10
click at [511, 466] on button "Add more assets" at bounding box center [510, 461] width 97 height 20
click at [533, 459] on span "Add more assets" at bounding box center [516, 461] width 64 height 10
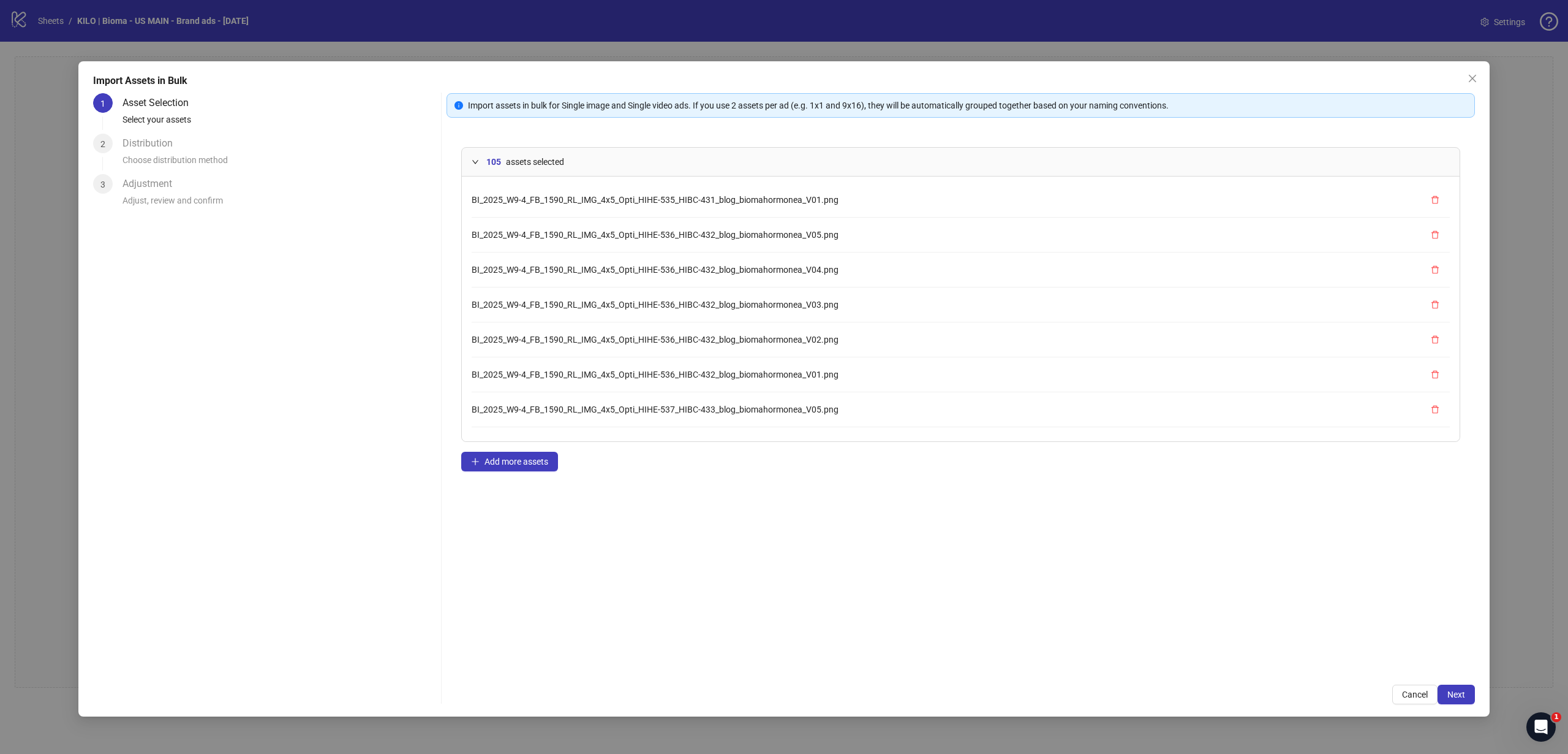
scroll to position [0, 0]
click at [538, 450] on div "105 assets selected BI_2025_W9-4_FB_1590_RL_IMG_4x5_Opti_HIHE-535_HIBC-431_blog…" at bounding box center [960, 401] width 1028 height 538
click at [522, 459] on span "Add more assets" at bounding box center [516, 461] width 64 height 10
click at [514, 460] on span "Add more assets" at bounding box center [516, 461] width 64 height 10
click at [535, 467] on button "Add more assets" at bounding box center [510, 461] width 97 height 20
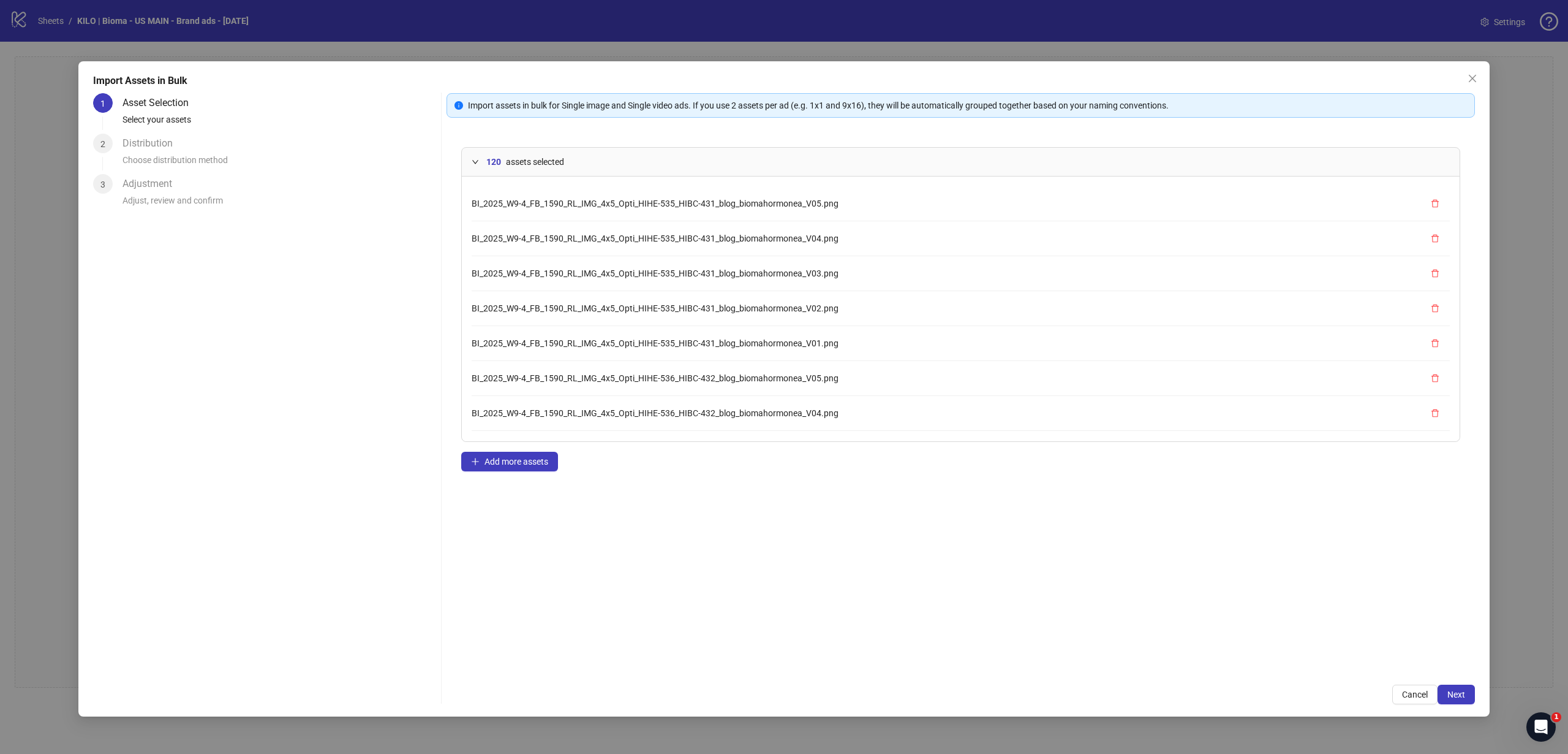
click at [545, 450] on div "120 assets selected BI_2025_W9-4_FB_1590_RL_IMG_4x5_Opti_HIHE-535_HIBC-431_blog…" at bounding box center [960, 401] width 1028 height 538
click at [536, 459] on span "Add more assets" at bounding box center [516, 461] width 64 height 10
click at [542, 470] on button "Add more assets" at bounding box center [510, 461] width 97 height 20
click at [1457, 692] on span "Next" at bounding box center [1456, 694] width 18 height 10
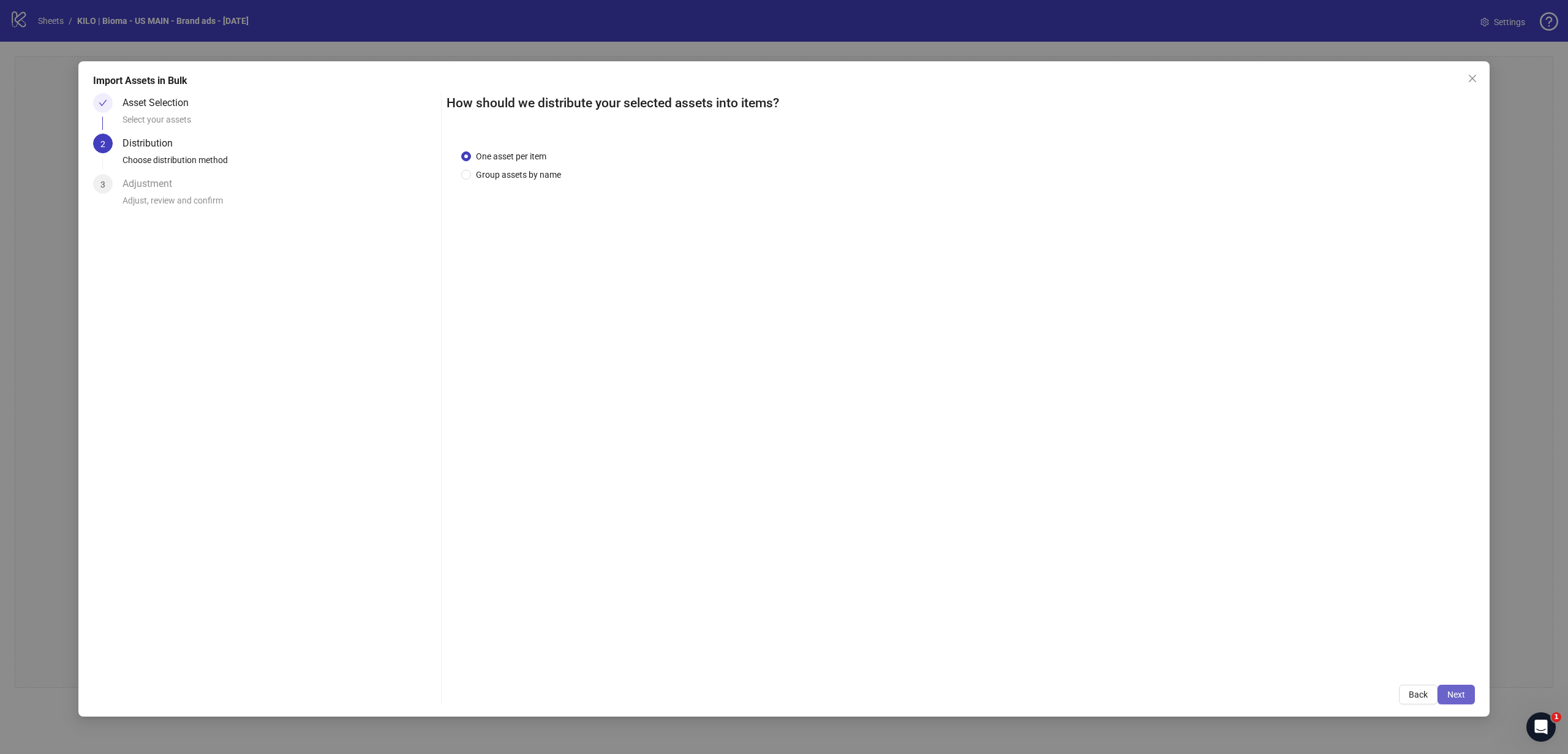
click at [1459, 687] on button "Next" at bounding box center [1456, 694] width 37 height 20
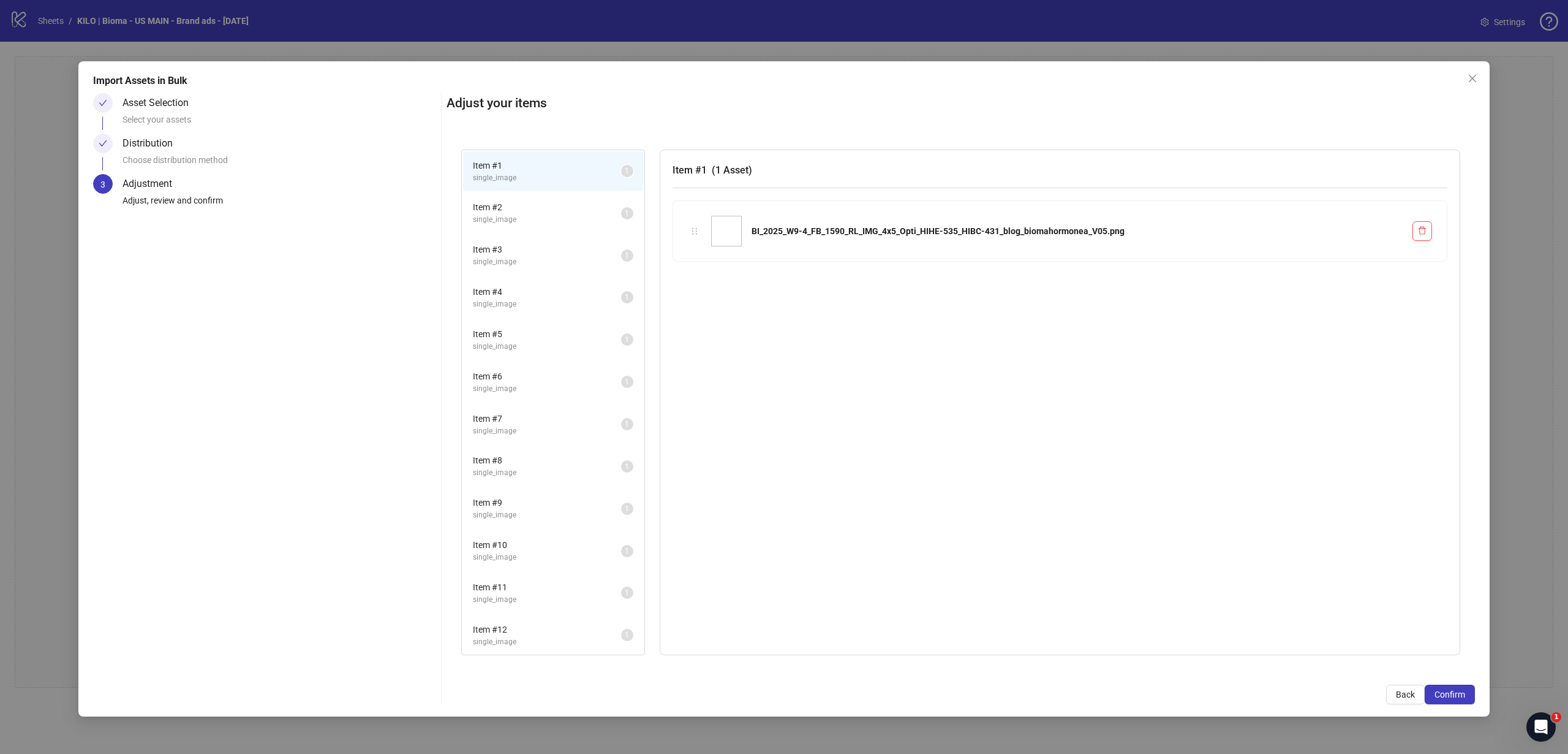
click at [550, 217] on span "single_image" at bounding box center [547, 220] width 148 height 12
click at [553, 247] on span "Item # 3" at bounding box center [547, 249] width 148 height 13
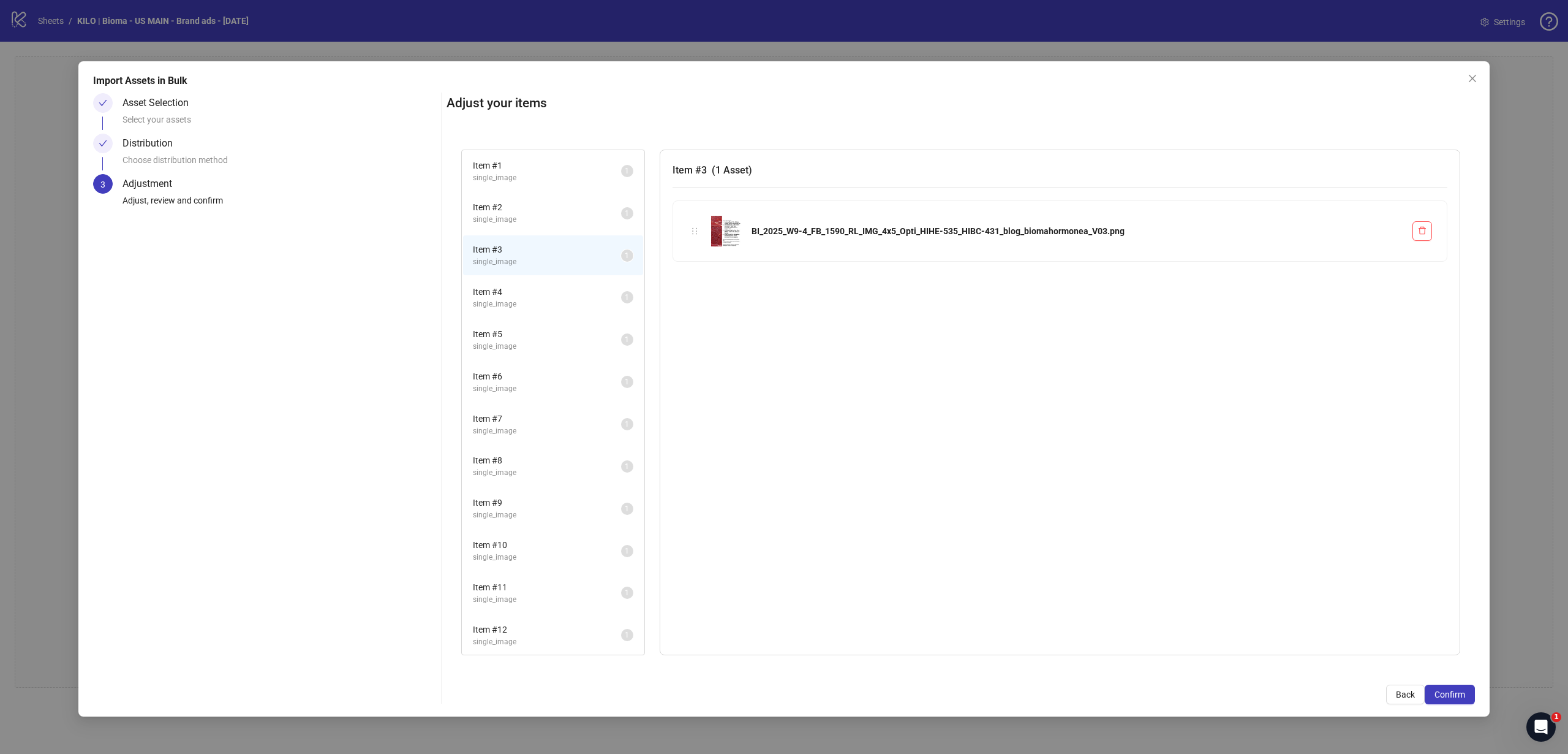
click at [551, 230] on li "Item # 2 single_image 1" at bounding box center [553, 213] width 180 height 40
click at [529, 263] on span "single_image" at bounding box center [547, 262] width 148 height 12
click at [1464, 698] on span "Confirm" at bounding box center [1449, 694] width 30 height 10
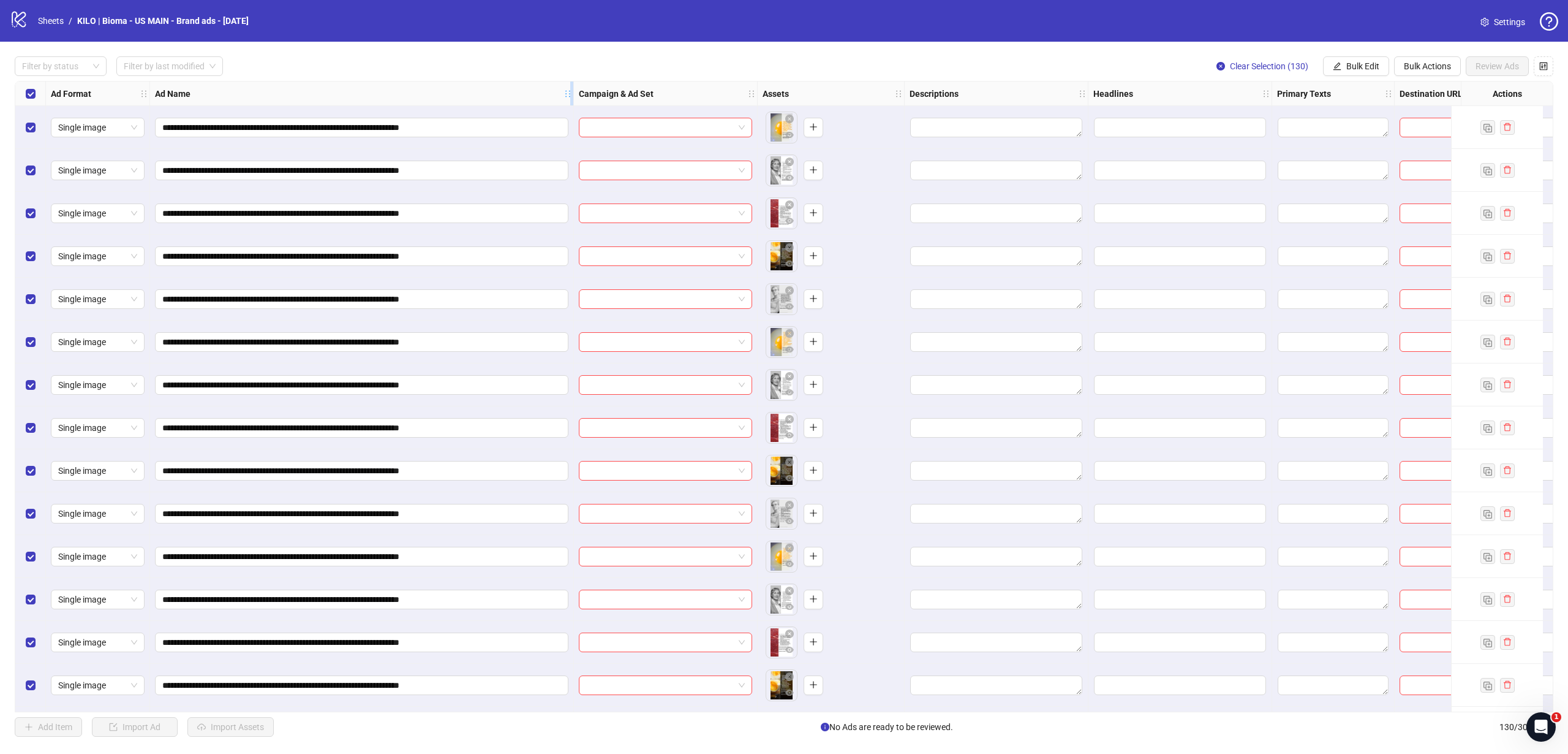
drag, startPoint x: 394, startPoint y: 94, endPoint x: 572, endPoint y: 105, distance: 178.3
click at [572, 105] on div "Resize Ad Name column" at bounding box center [572, 93] width 3 height 24
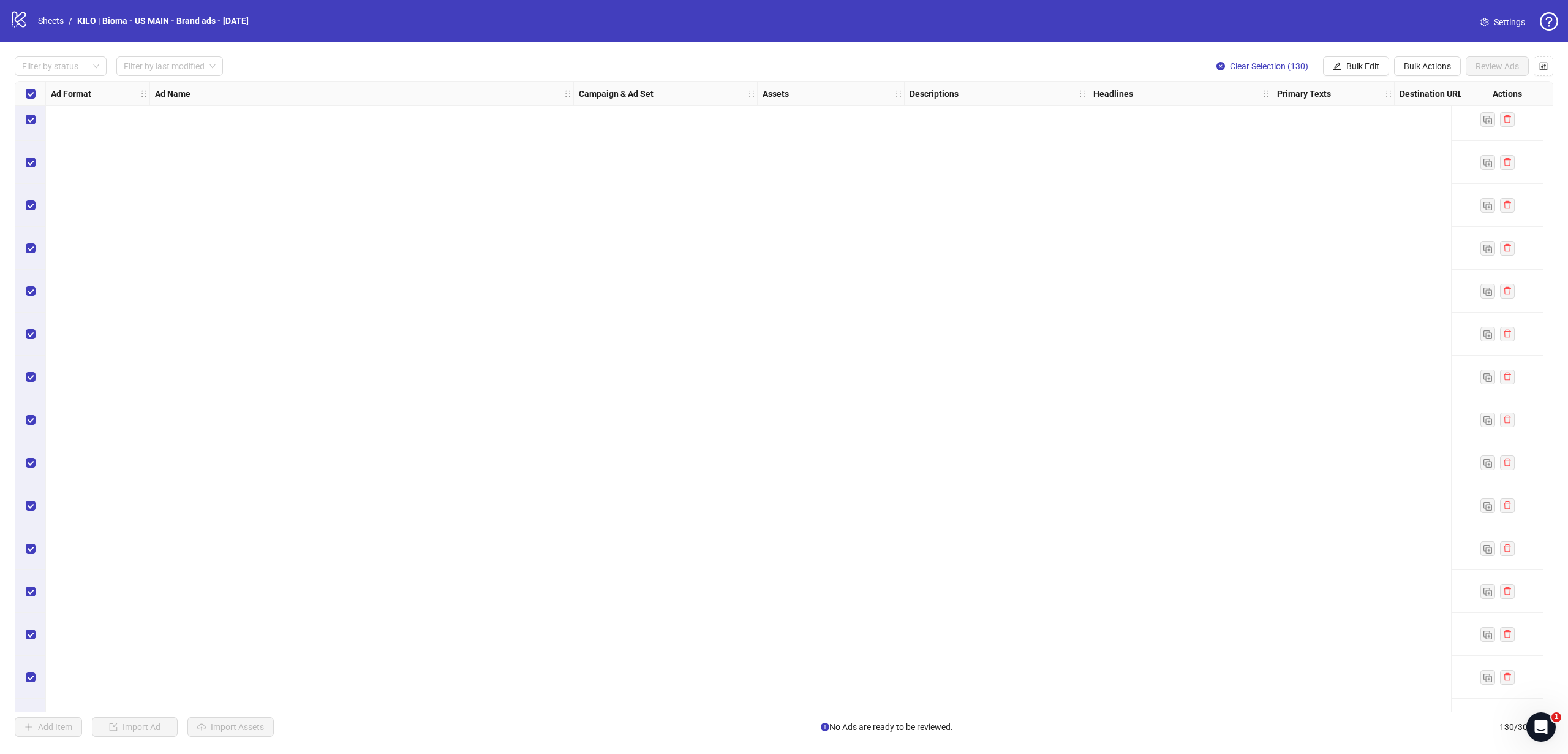
scroll to position [0, 0]
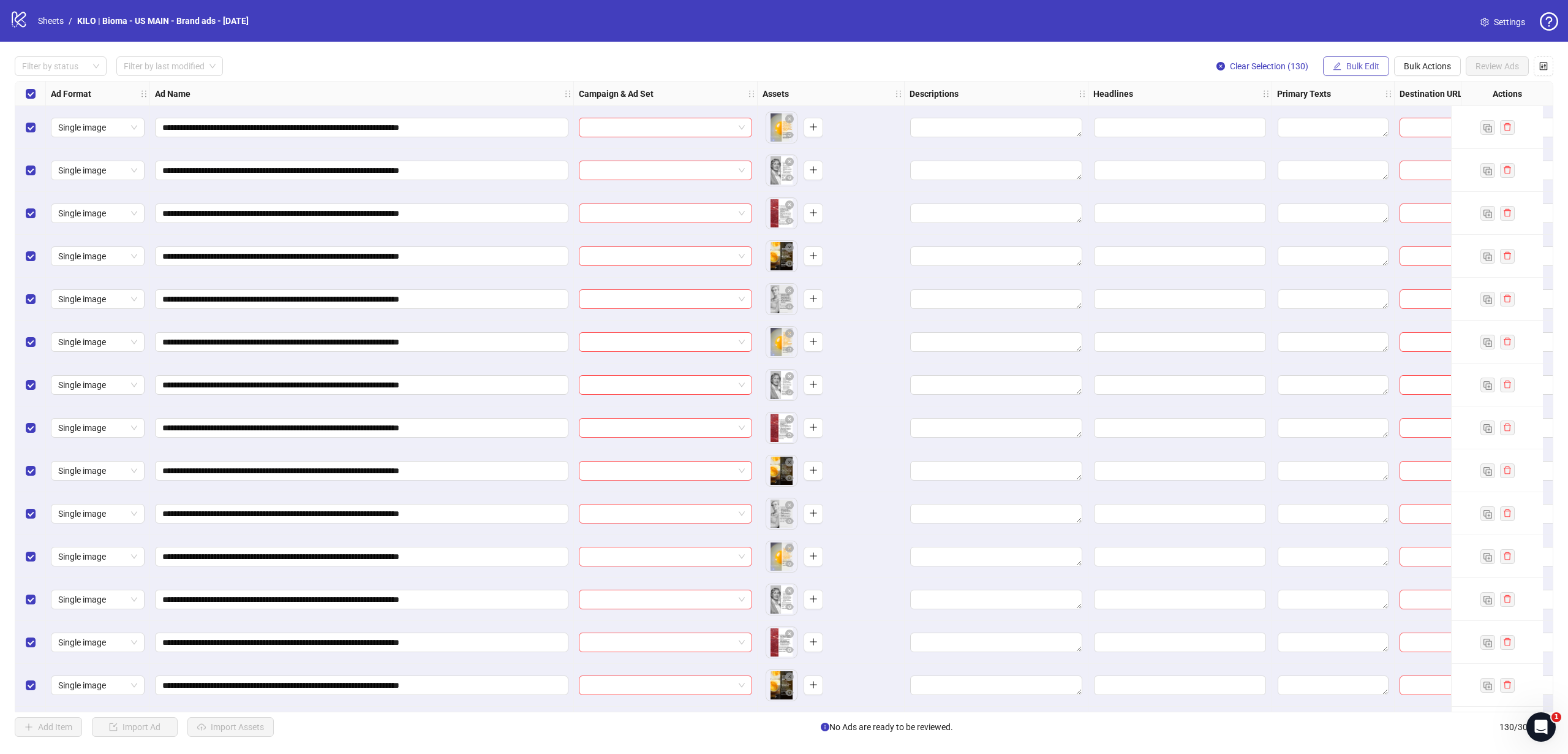
click at [1364, 62] on span "Bulk Edit" at bounding box center [1363, 66] width 33 height 10
click at [1365, 129] on span "Campaign & Ad Set" at bounding box center [1367, 130] width 73 height 13
click at [1308, 118] on input "search" at bounding box center [1316, 119] width 219 height 19
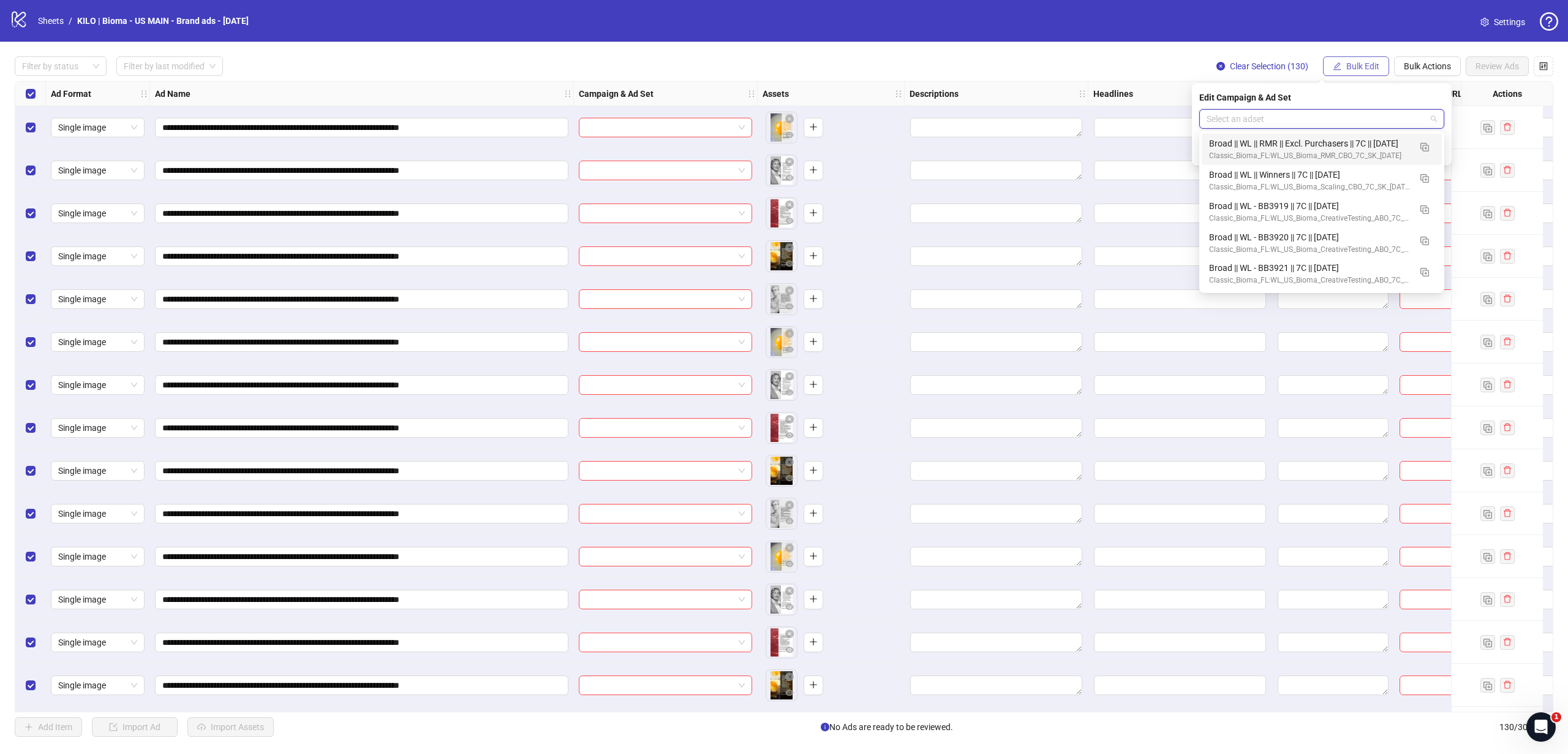
click at [1350, 66] on span "Bulk Edit" at bounding box center [1363, 66] width 33 height 10
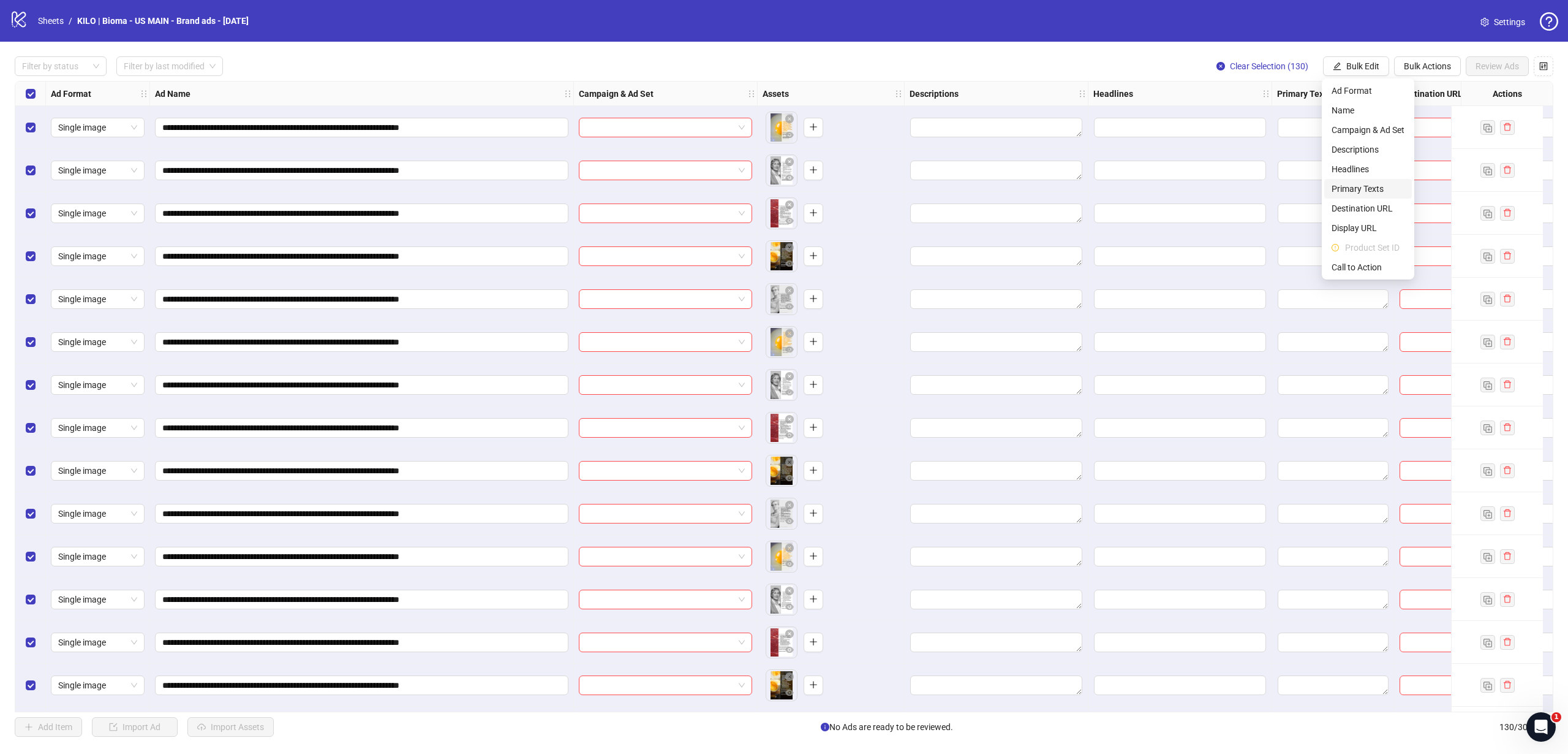
click at [1355, 186] on span "Primary Texts" at bounding box center [1367, 188] width 73 height 13
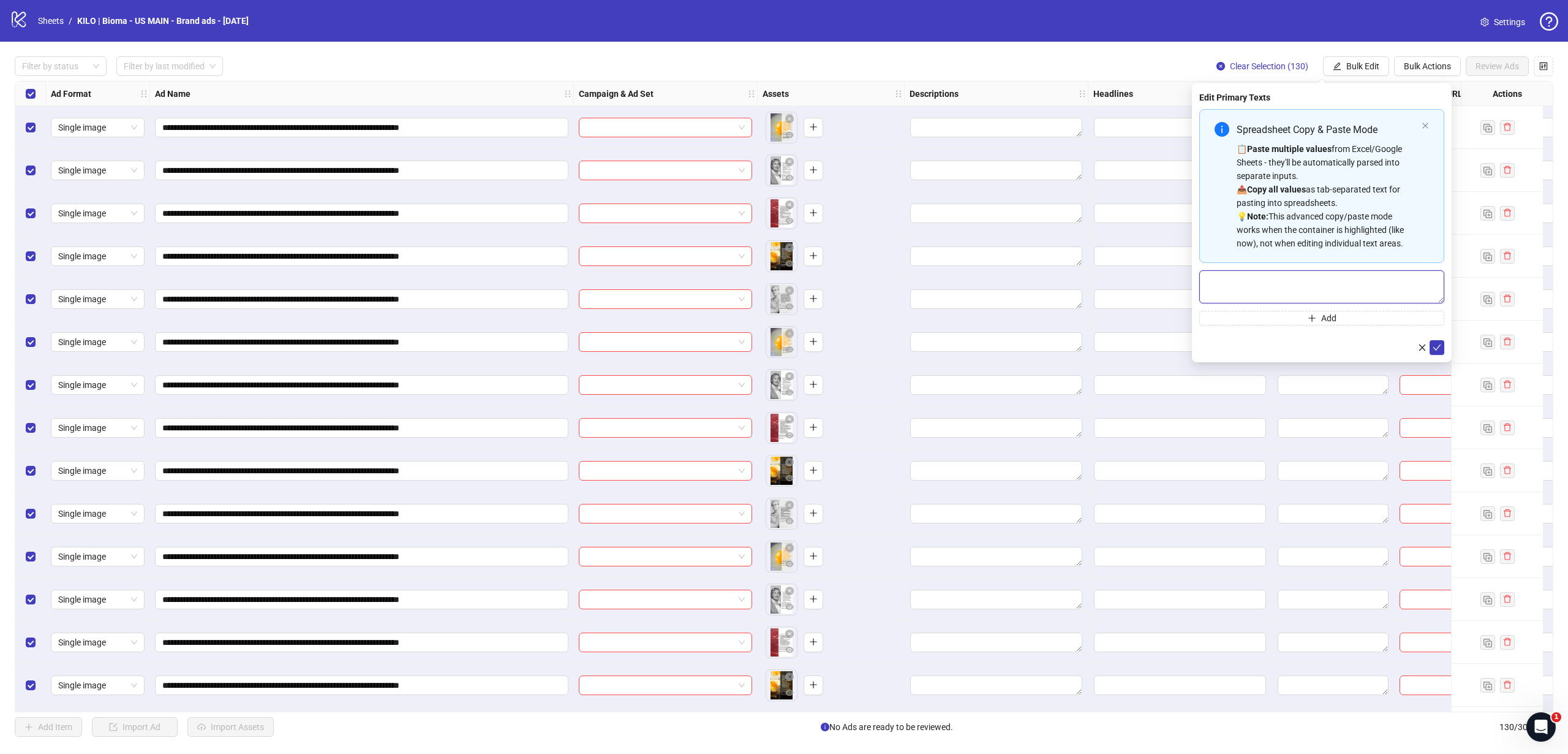
click at [1251, 289] on textarea "Multi-text input container - paste or copy values" at bounding box center [1322, 287] width 245 height 33
click at [461, 127] on input "**********" at bounding box center [360, 127] width 396 height 13
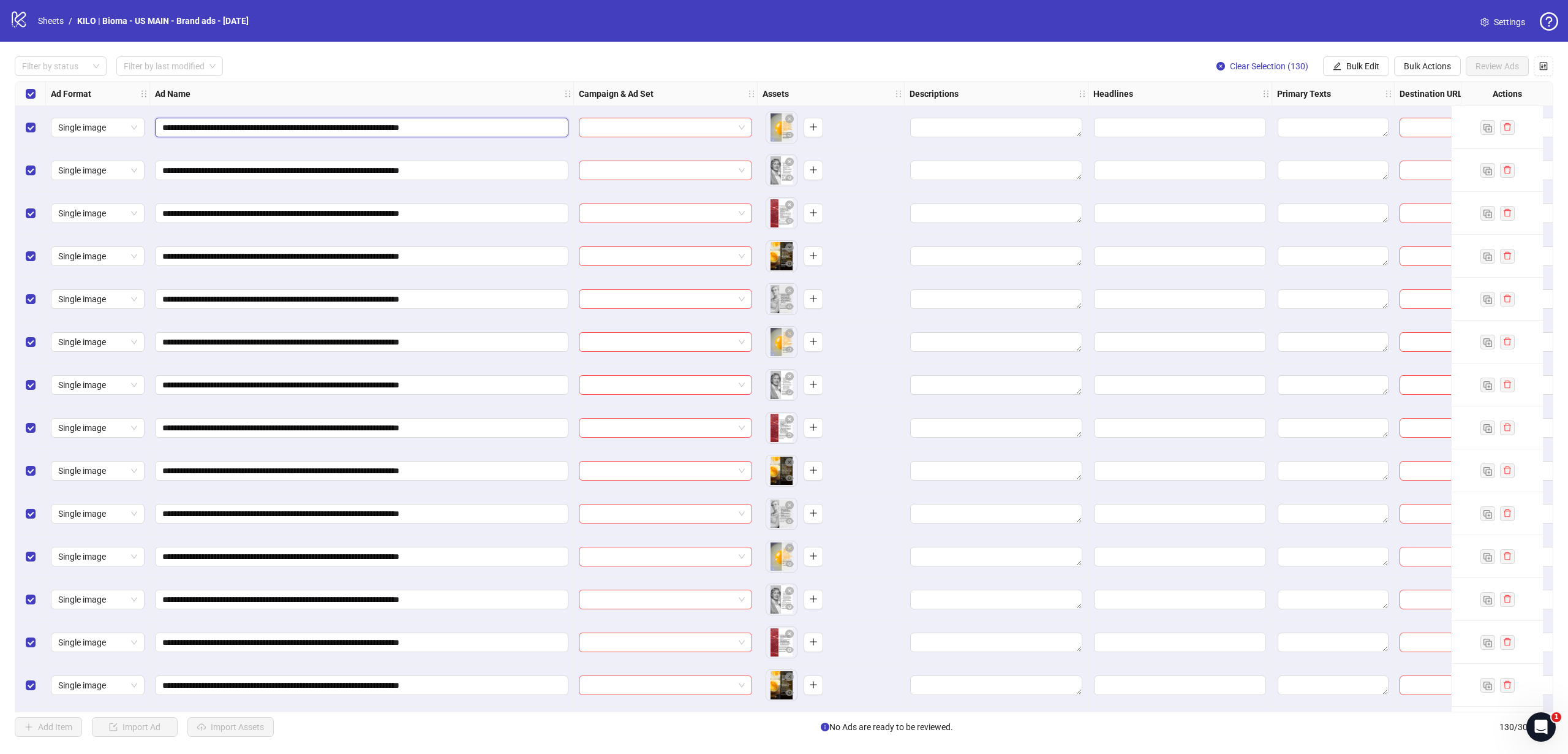
drag, startPoint x: 461, startPoint y: 127, endPoint x: 439, endPoint y: 127, distance: 22.0
click at [439, 127] on input "**********" at bounding box center [360, 127] width 396 height 13
click at [436, 128] on input "**********" at bounding box center [360, 127] width 396 height 13
drag, startPoint x: 431, startPoint y: 128, endPoint x: 491, endPoint y: 127, distance: 60.0
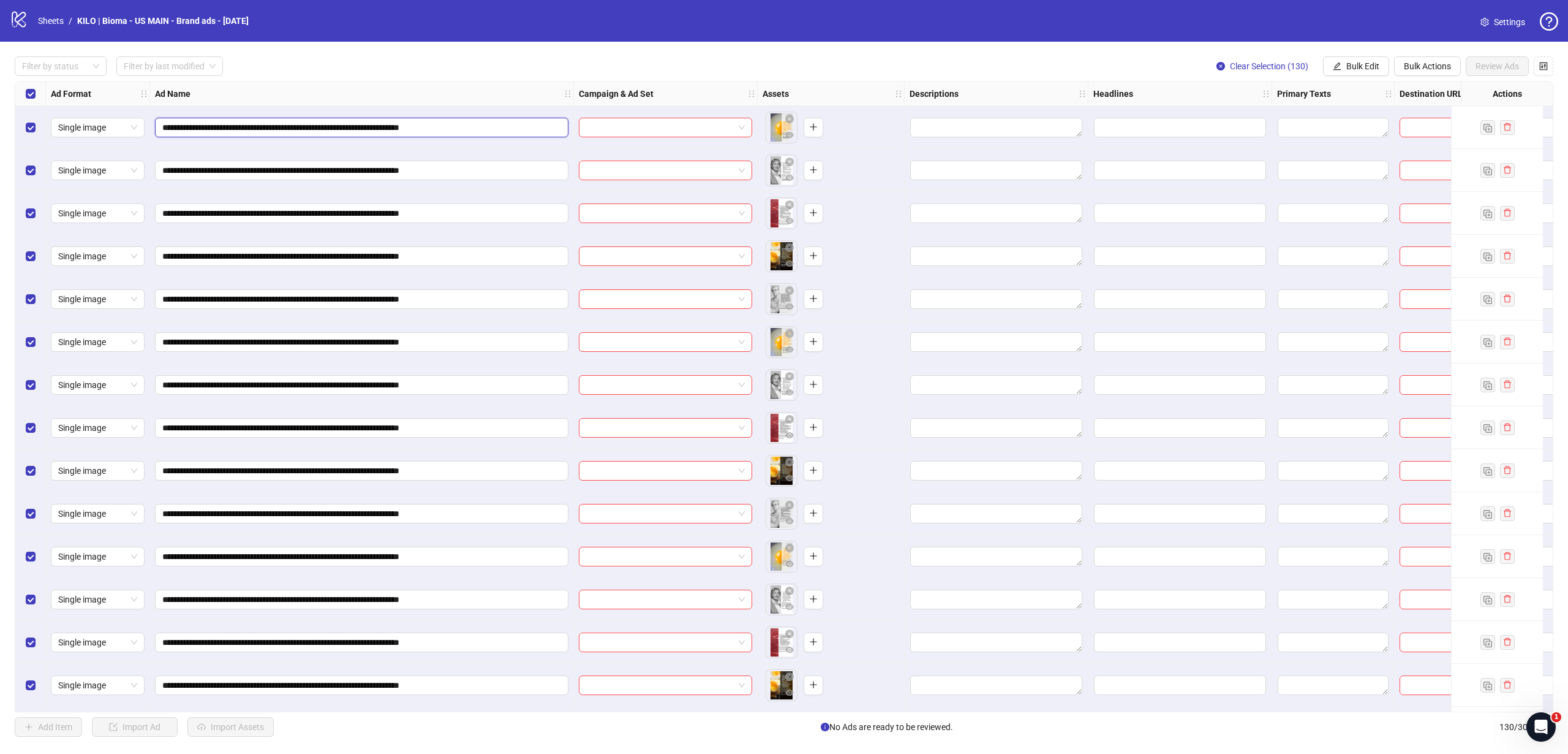
click at [491, 127] on input "**********" at bounding box center [360, 127] width 396 height 13
drag, startPoint x: 491, startPoint y: 127, endPoint x: 408, endPoint y: 130, distance: 83.1
click at [408, 130] on input "**********" at bounding box center [360, 127] width 396 height 13
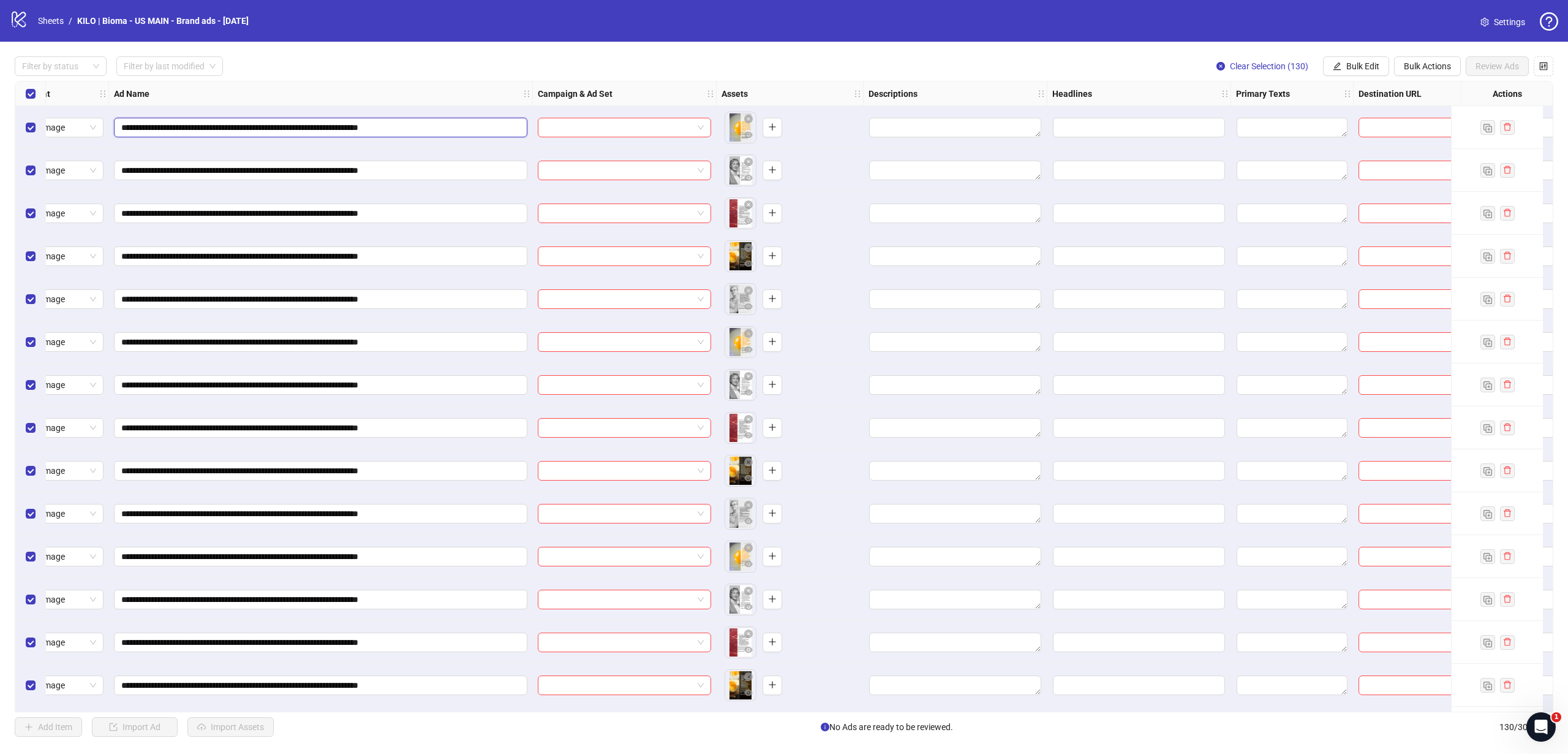
scroll to position [0, 33]
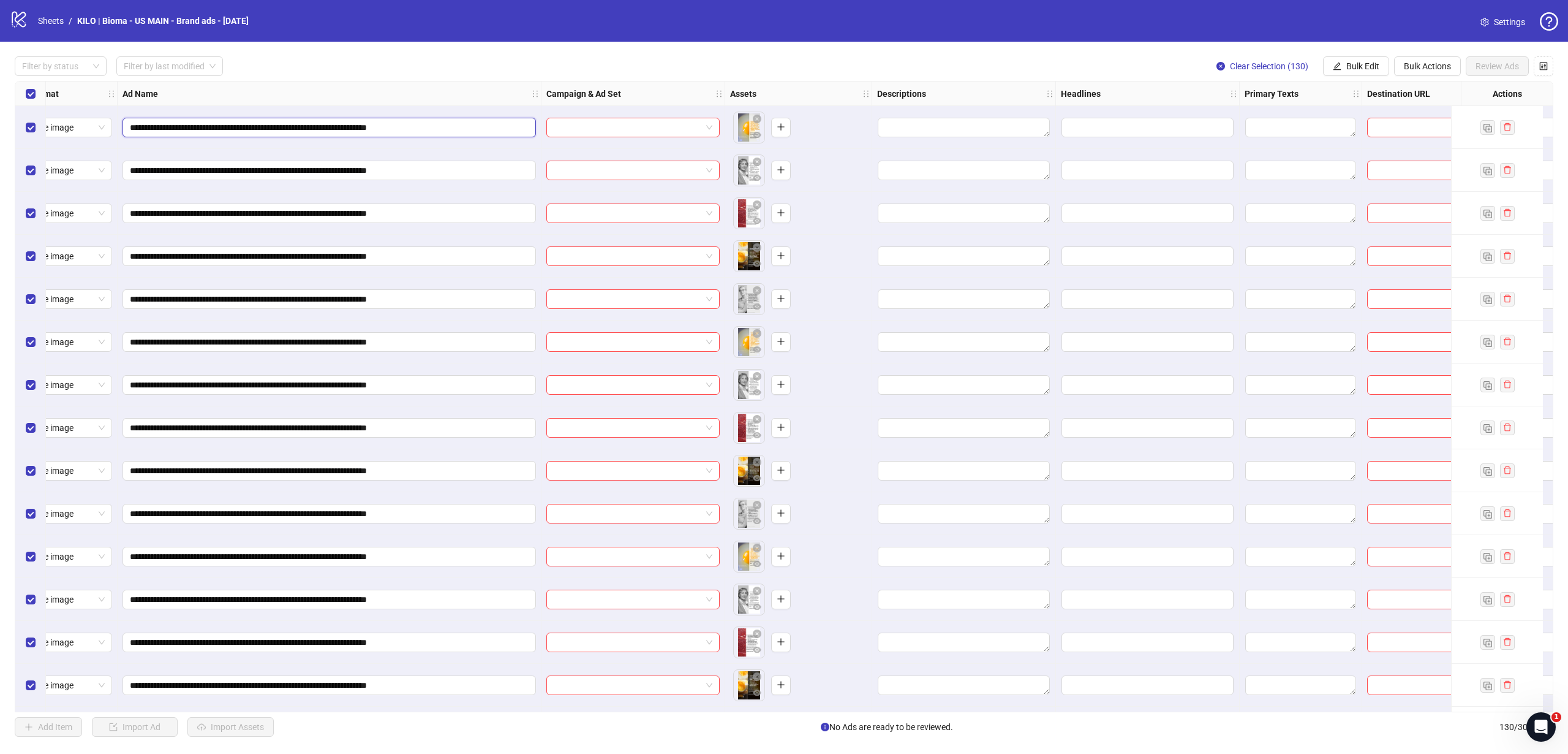
click at [453, 128] on input "**********" at bounding box center [327, 127] width 396 height 13
drag, startPoint x: 453, startPoint y: 128, endPoint x: 412, endPoint y: 128, distance: 41.0
click at [412, 128] on input "**********" at bounding box center [327, 127] width 396 height 13
click at [380, 124] on input "**********" at bounding box center [327, 127] width 396 height 13
drag, startPoint x: 376, startPoint y: 125, endPoint x: 459, endPoint y: 123, distance: 83.0
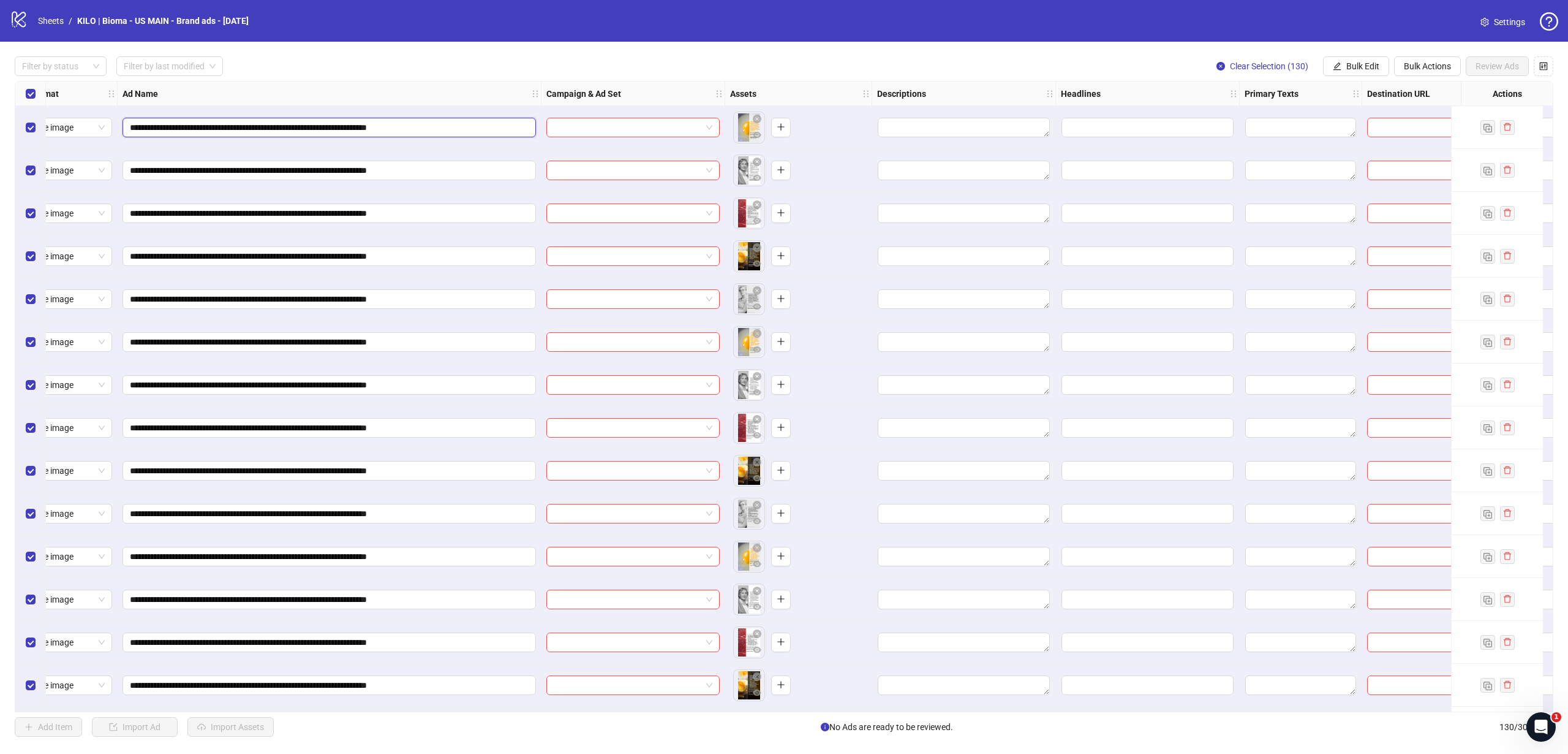
click at [459, 123] on input "**********" at bounding box center [327, 127] width 396 height 13
